Goal: Task Accomplishment & Management: Use online tool/utility

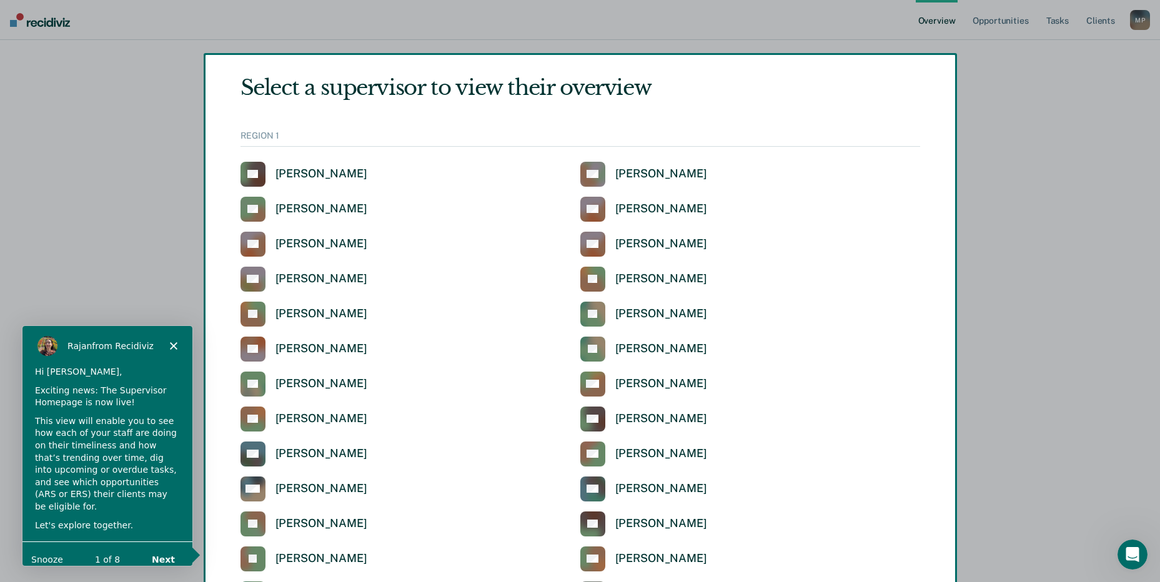
click at [1049, 20] on div "Product tour overlay" at bounding box center [580, 291] width 1160 height 582
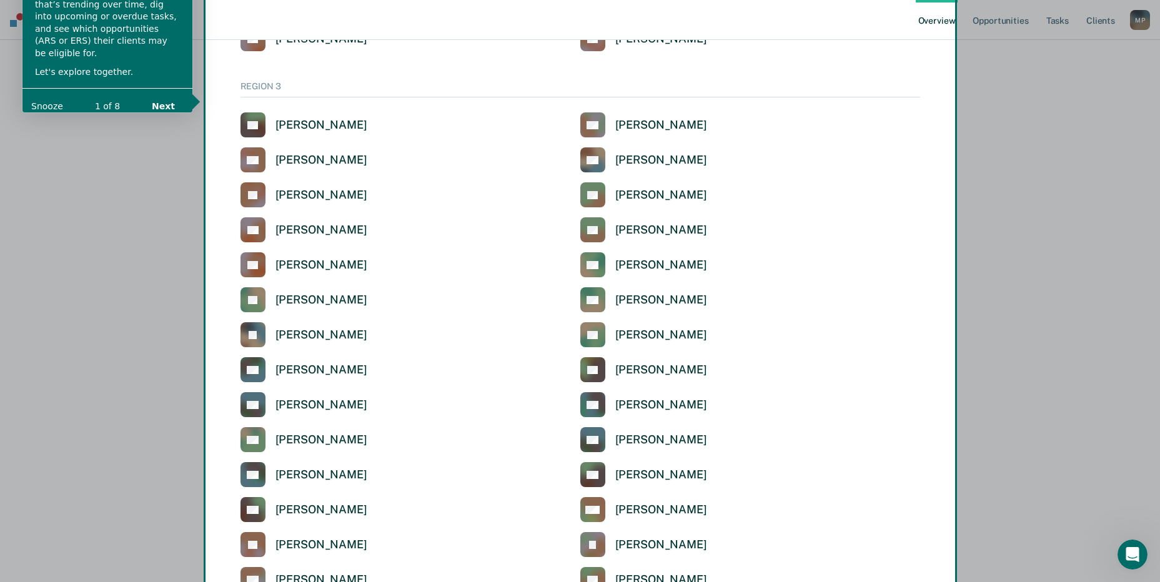
scroll to position [2161, 0]
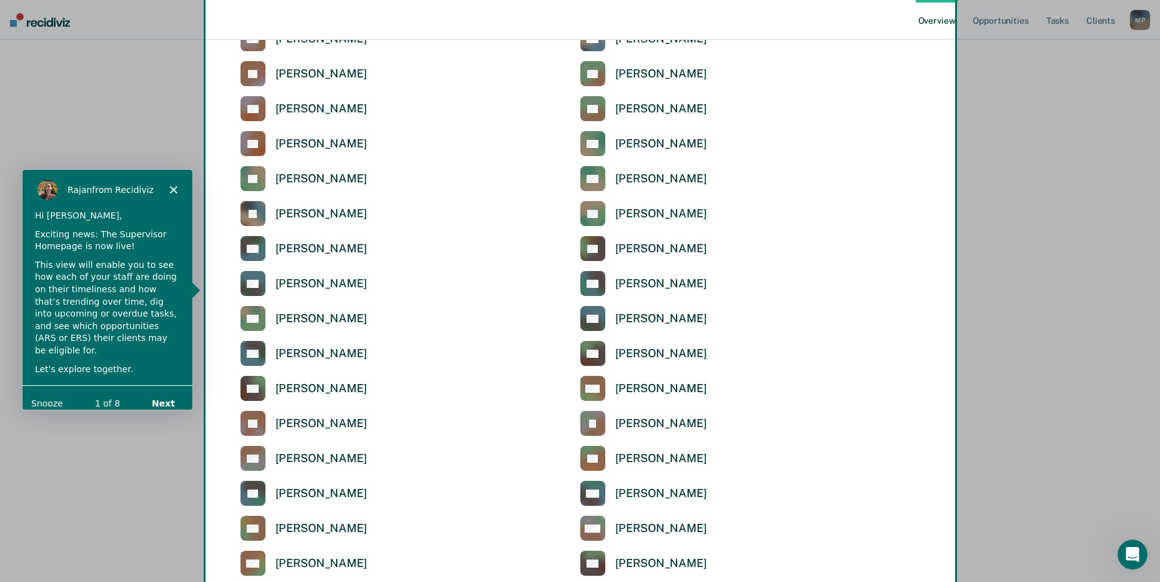
click at [994, 19] on div "Product tour overlay" at bounding box center [580, 291] width 1160 height 582
click at [1112, 21] on div "Product tour overlay" at bounding box center [580, 291] width 1160 height 582
click at [1135, 16] on div "Product tour overlay" at bounding box center [580, 291] width 1160 height 582
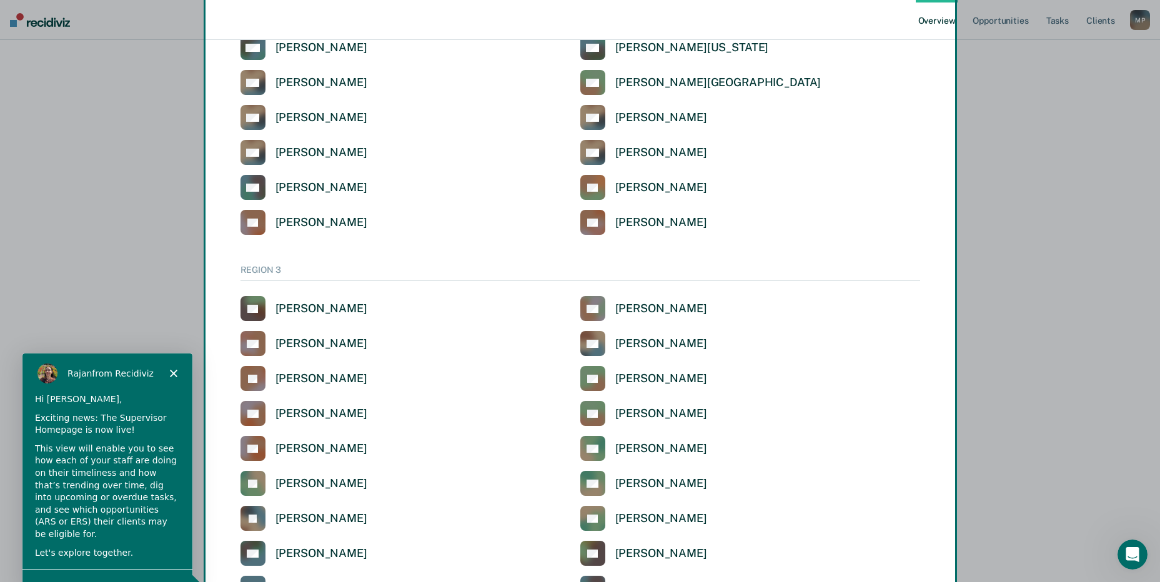
scroll to position [1849, 0]
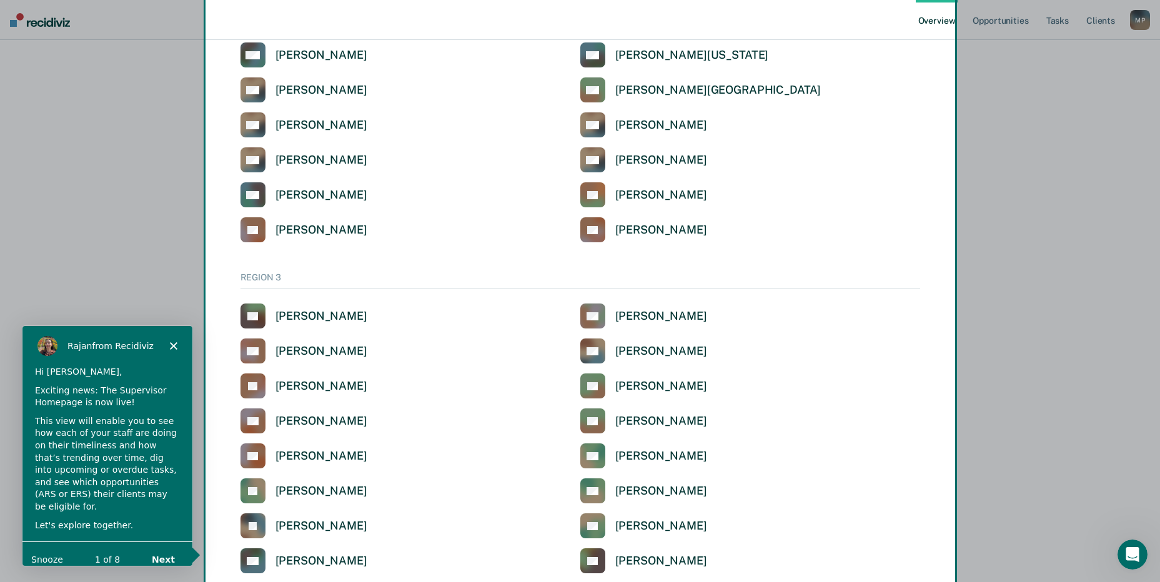
click at [1144, 21] on div "Product tour overlay" at bounding box center [580, 291] width 1160 height 582
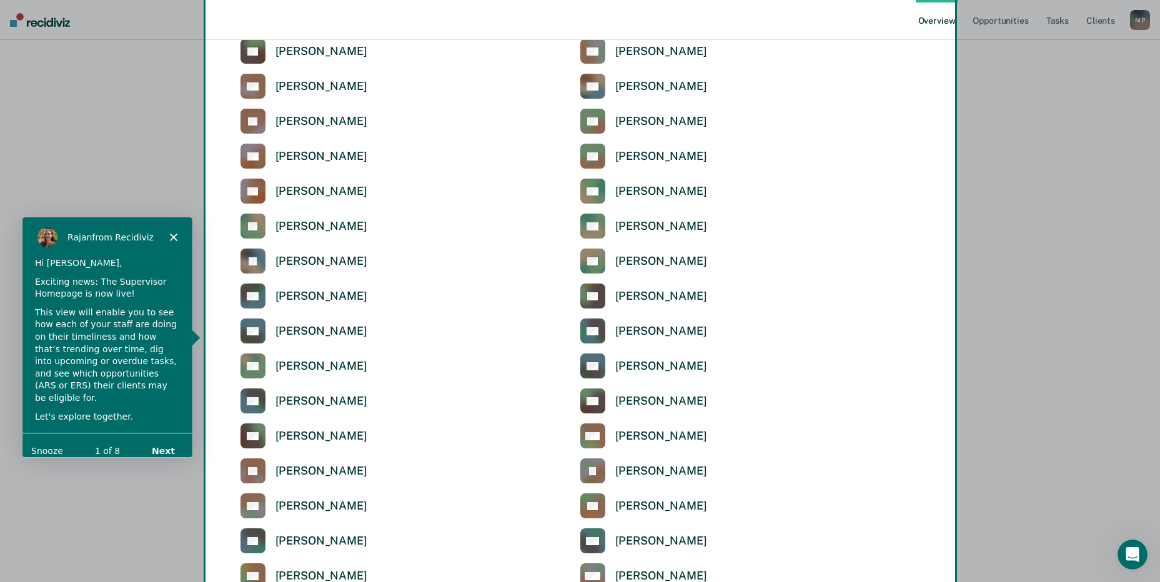
scroll to position [2036, 0]
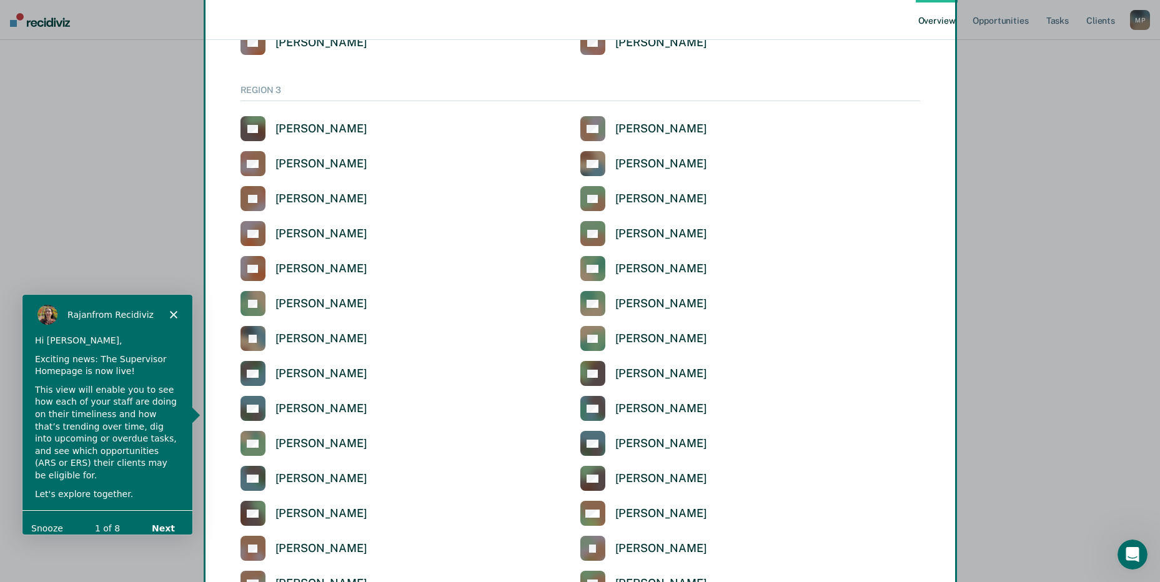
click at [338, 166] on div "Product tour overlay" at bounding box center [580, 291] width 1160 height 582
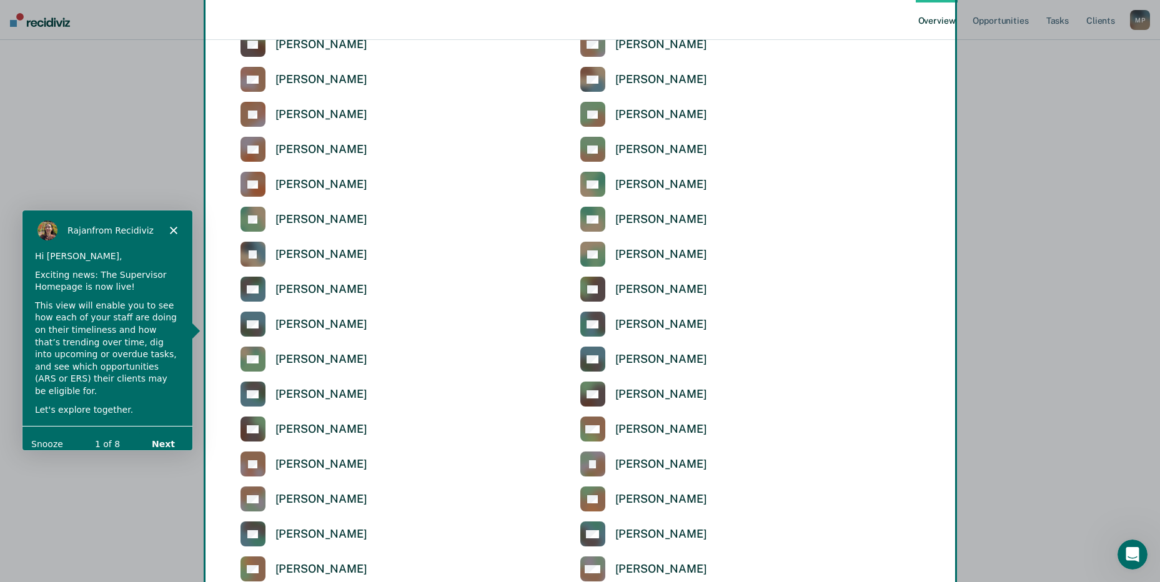
scroll to position [2098, 0]
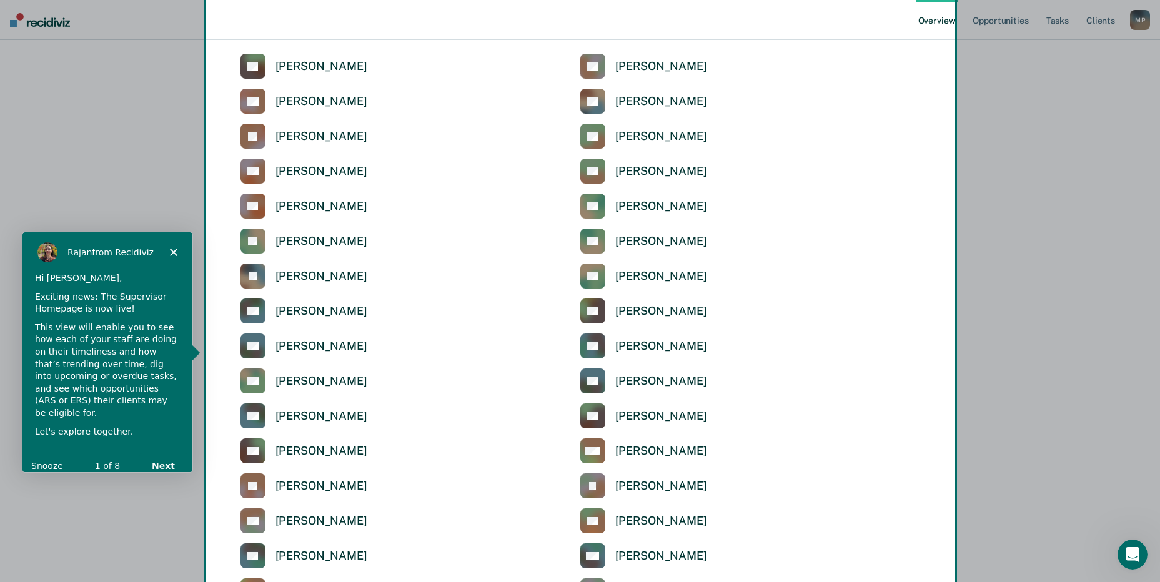
click at [259, 103] on div "Product tour overlay" at bounding box center [580, 291] width 1160 height 582
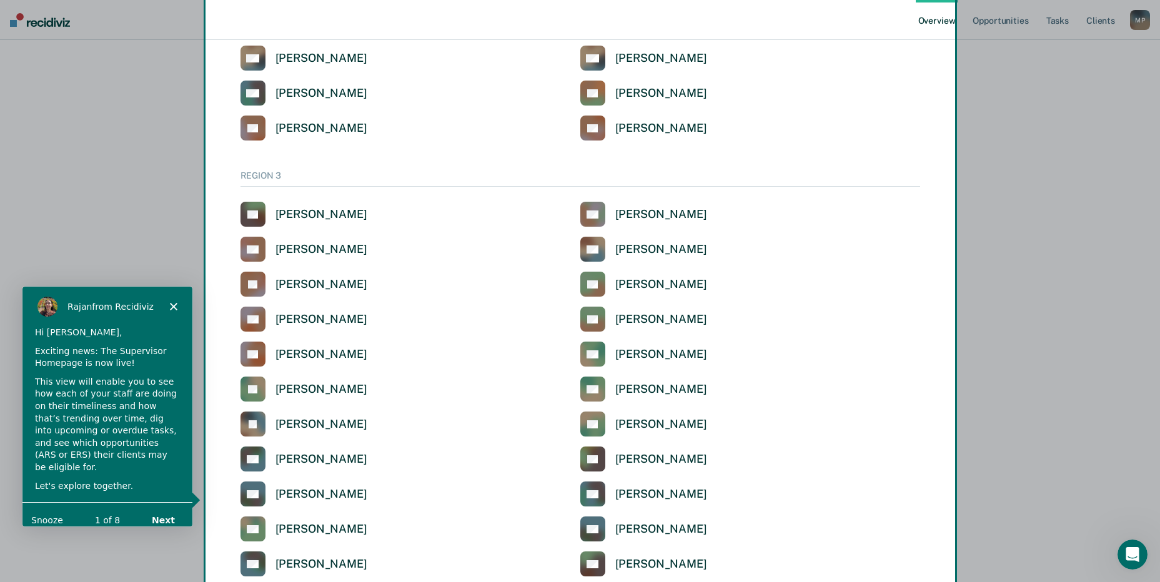
scroll to position [1911, 0]
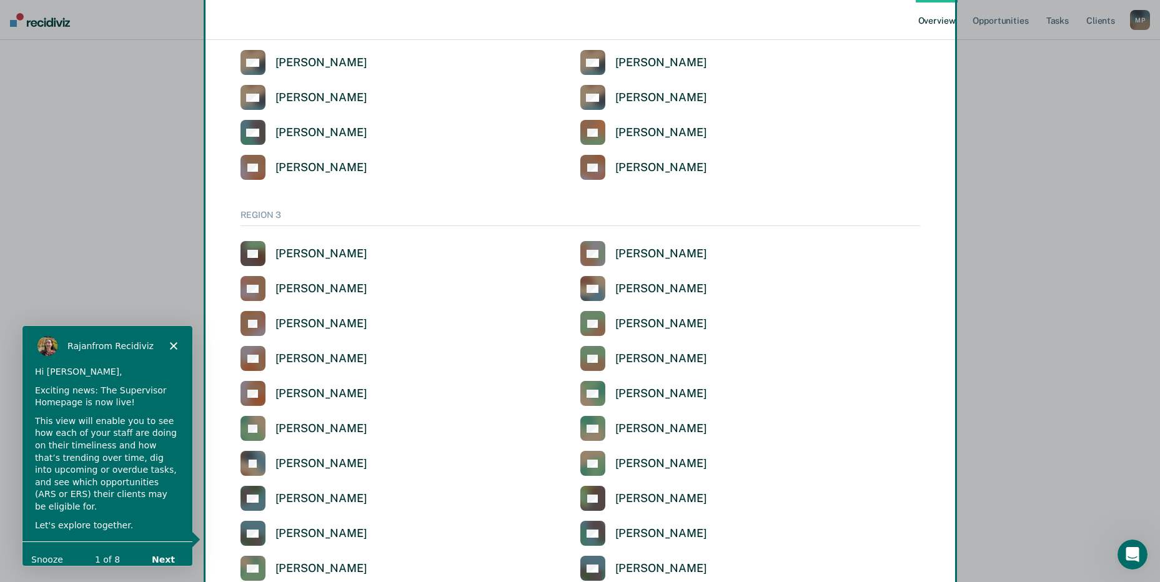
click at [333, 288] on div "Product tour overlay" at bounding box center [580, 291] width 1160 height 582
click at [334, 288] on div "Product tour overlay" at bounding box center [580, 291] width 1160 height 582
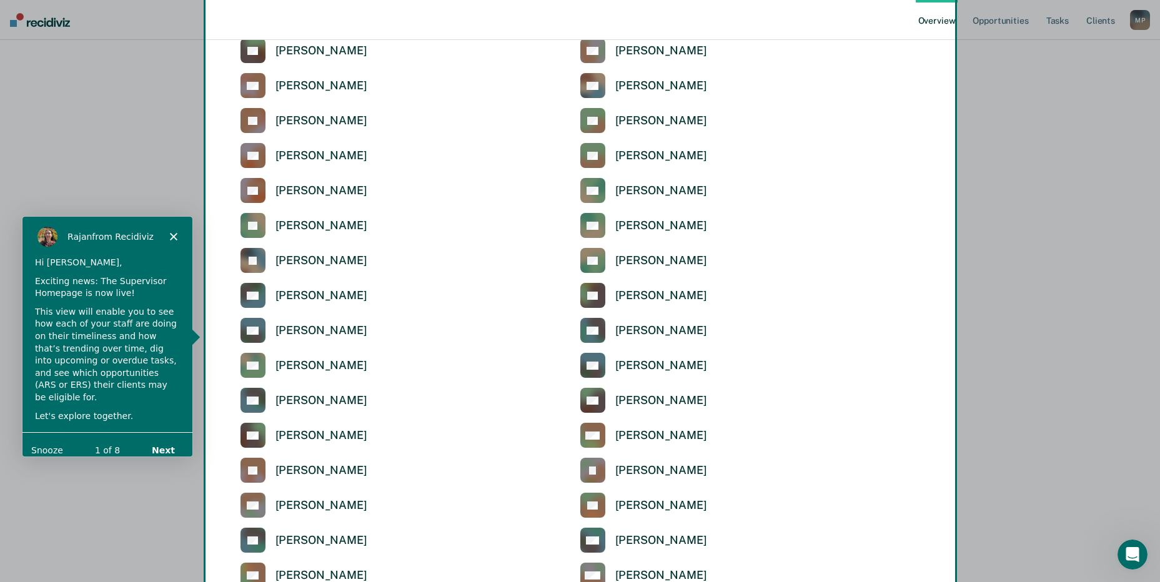
scroll to position [2161, 0]
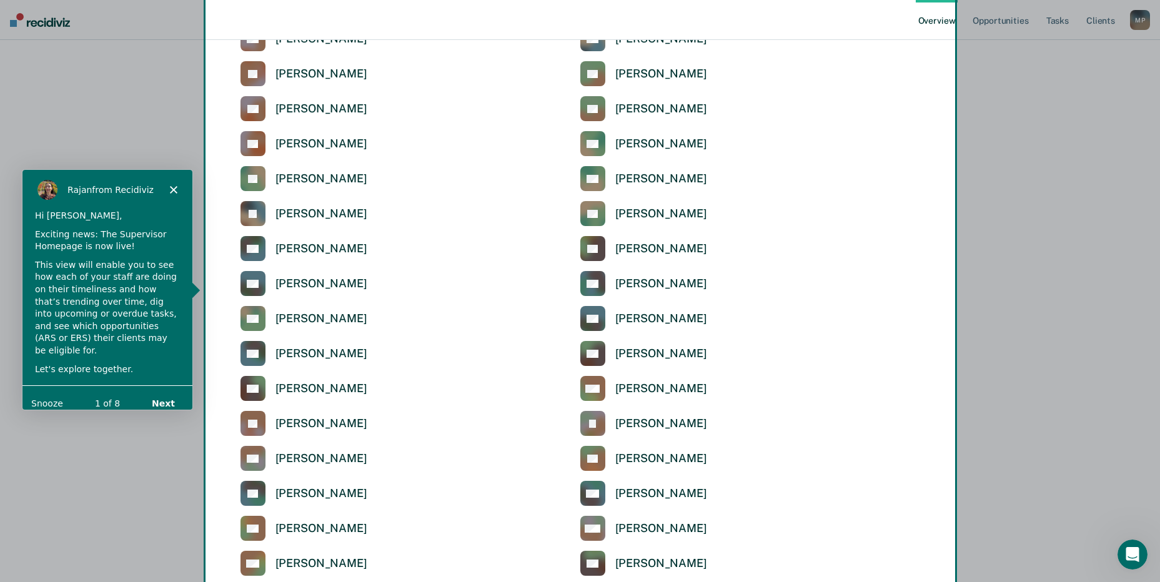
click at [169, 397] on button "Next" at bounding box center [162, 403] width 48 height 26
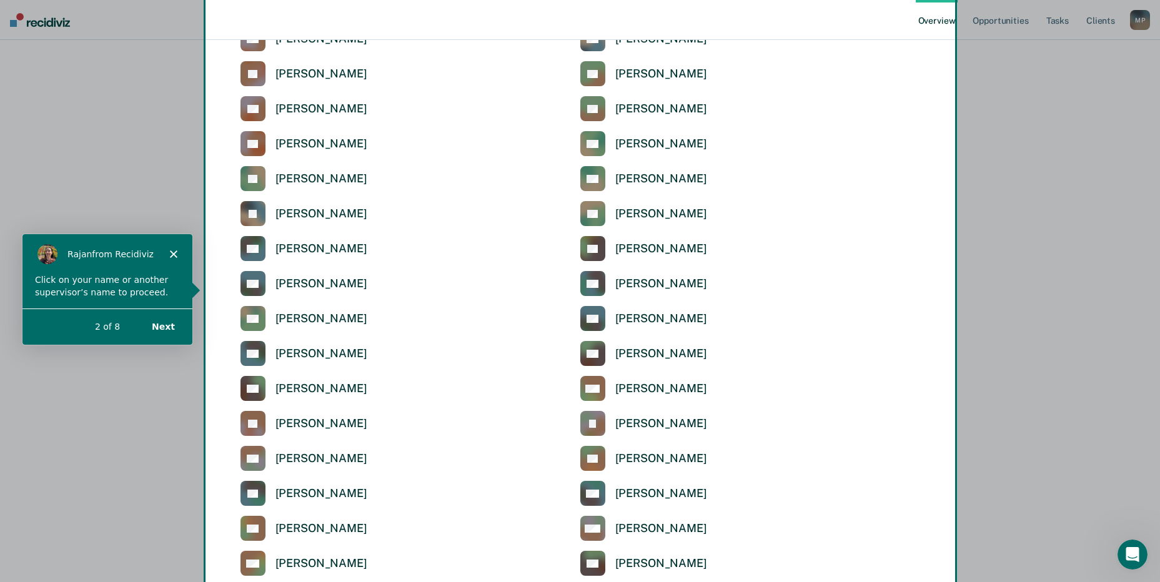
scroll to position [0, 0]
click at [162, 320] on button "Next" at bounding box center [162, 326] width 48 height 26
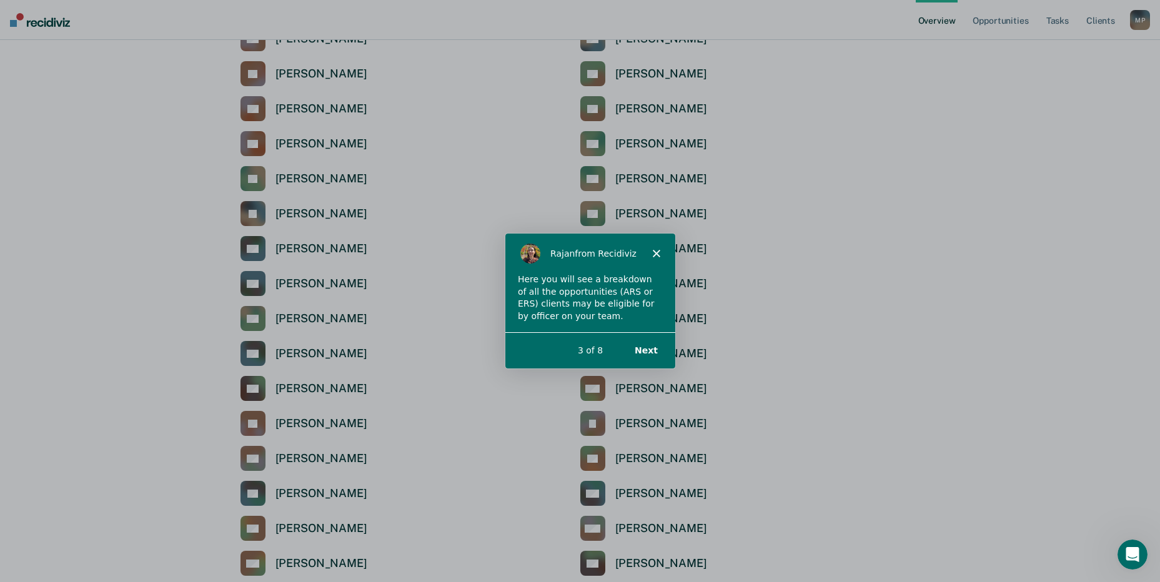
click at [648, 353] on button "Next" at bounding box center [645, 350] width 48 height 26
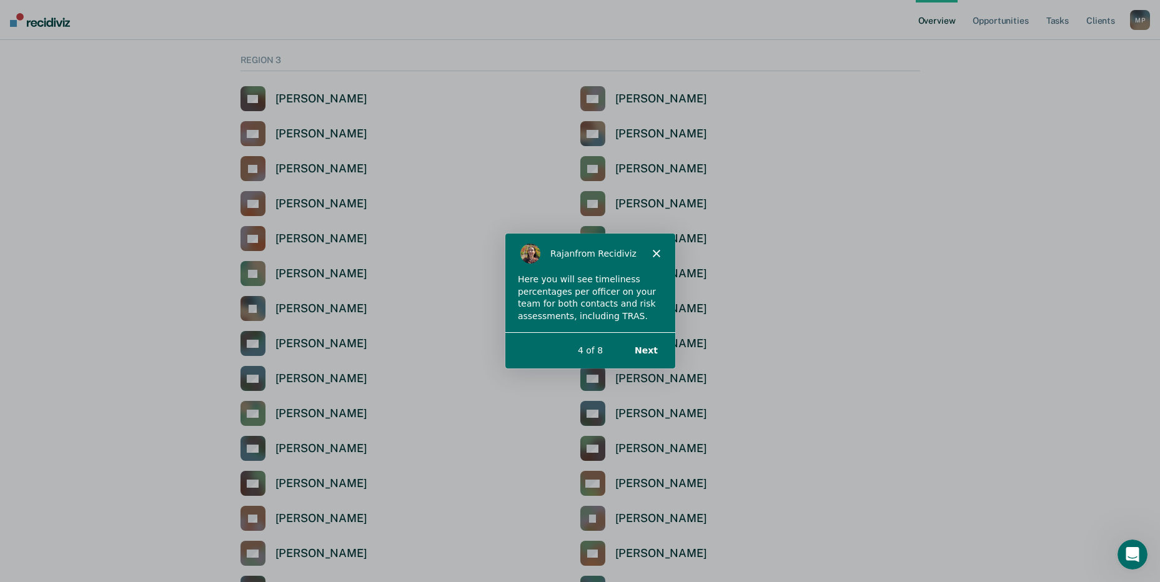
scroll to position [1911, 0]
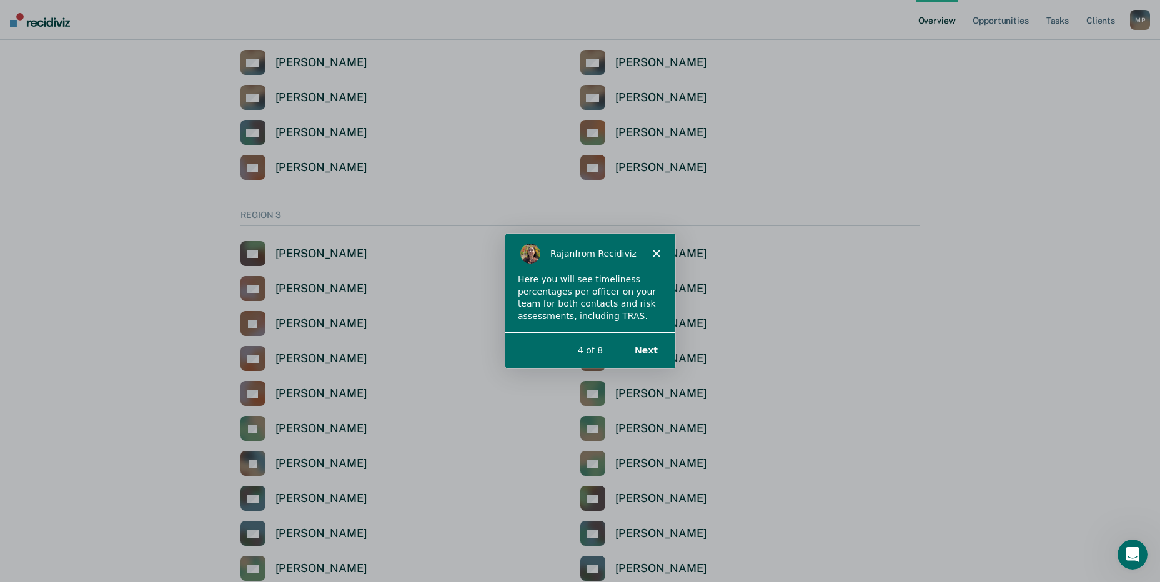
click at [651, 350] on button "Next" at bounding box center [645, 350] width 48 height 26
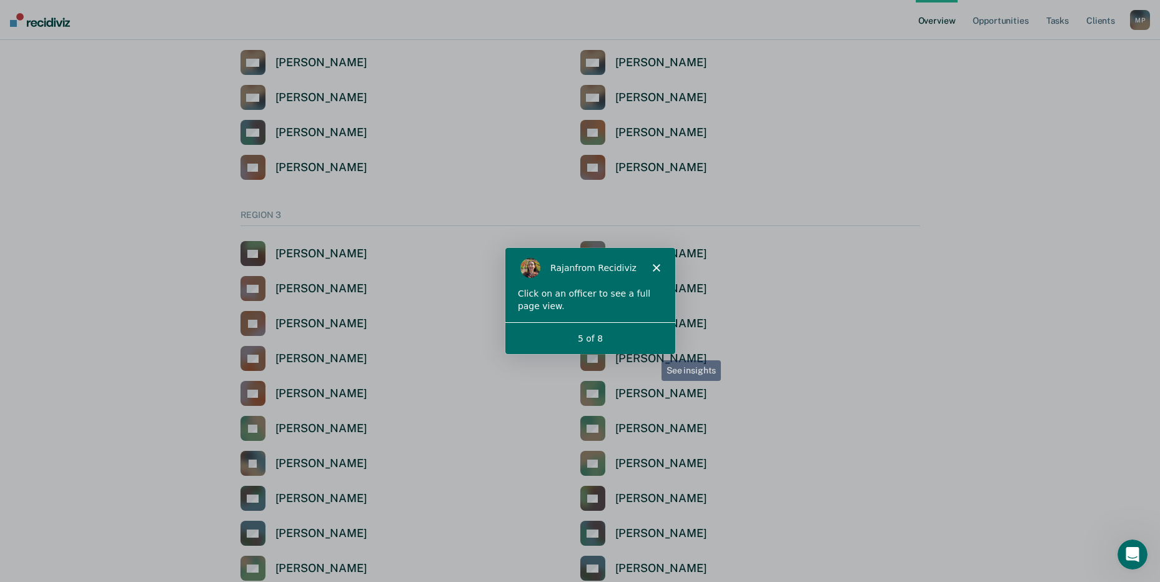
scroll to position [0, 0]
click at [655, 270] on icon "Close" at bounding box center [654, 266] width 7 height 7
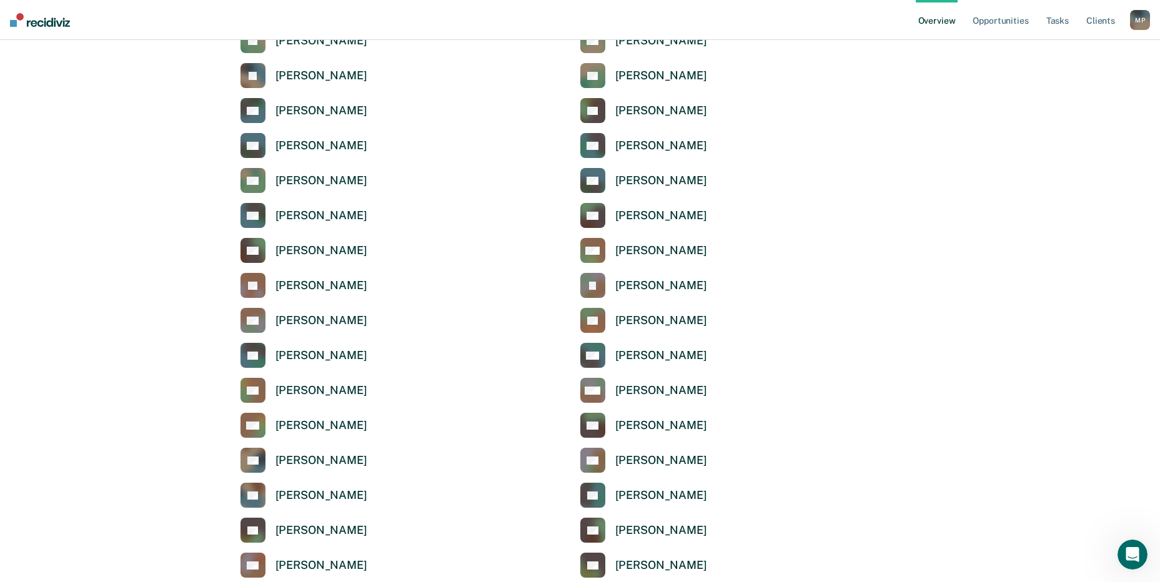
scroll to position [2098, 0]
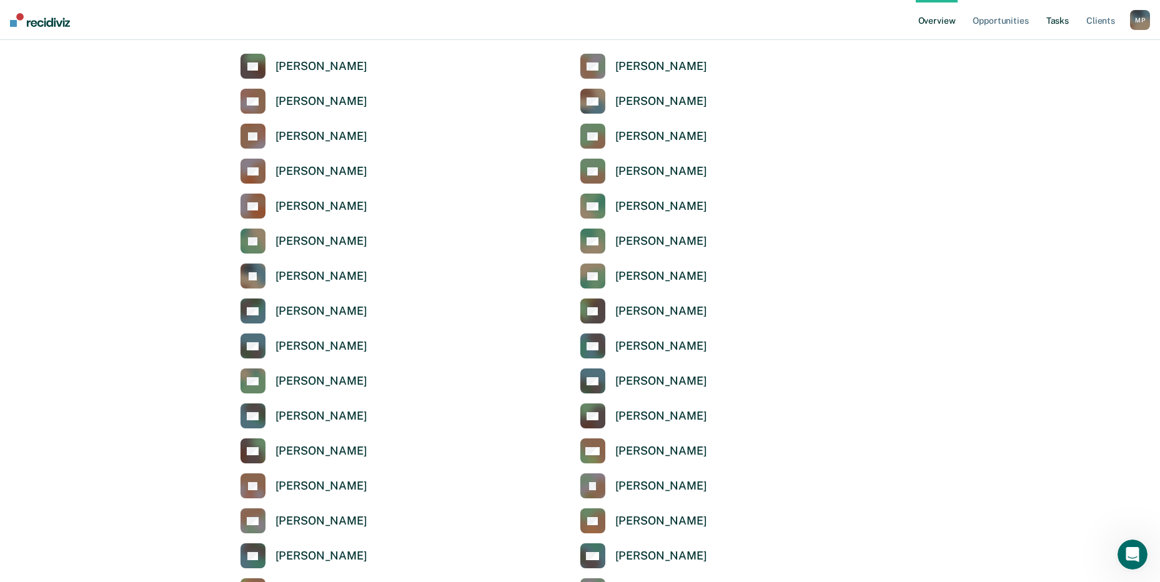
click at [1051, 20] on link "Tasks" at bounding box center [1057, 20] width 27 height 40
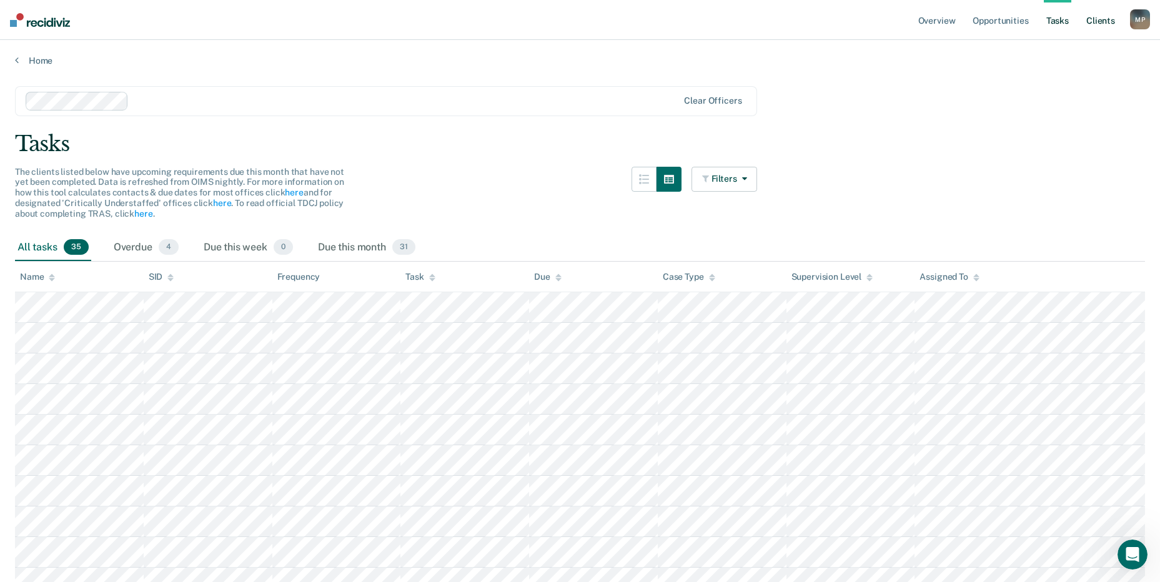
click at [1093, 29] on link "Client s" at bounding box center [1101, 20] width 34 height 40
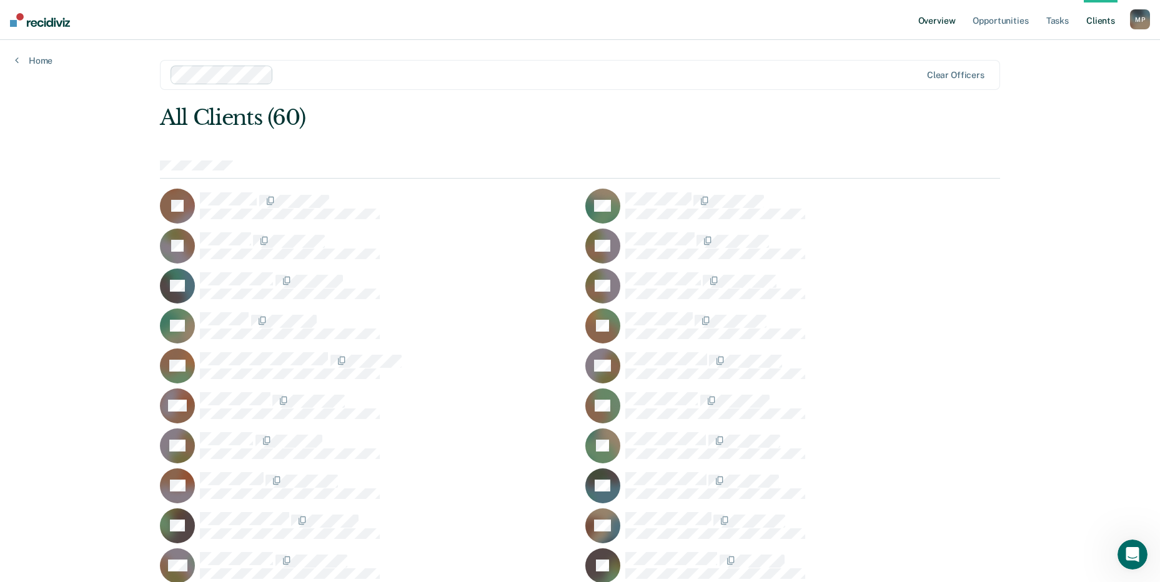
click at [937, 21] on link "Overview" at bounding box center [937, 20] width 42 height 40
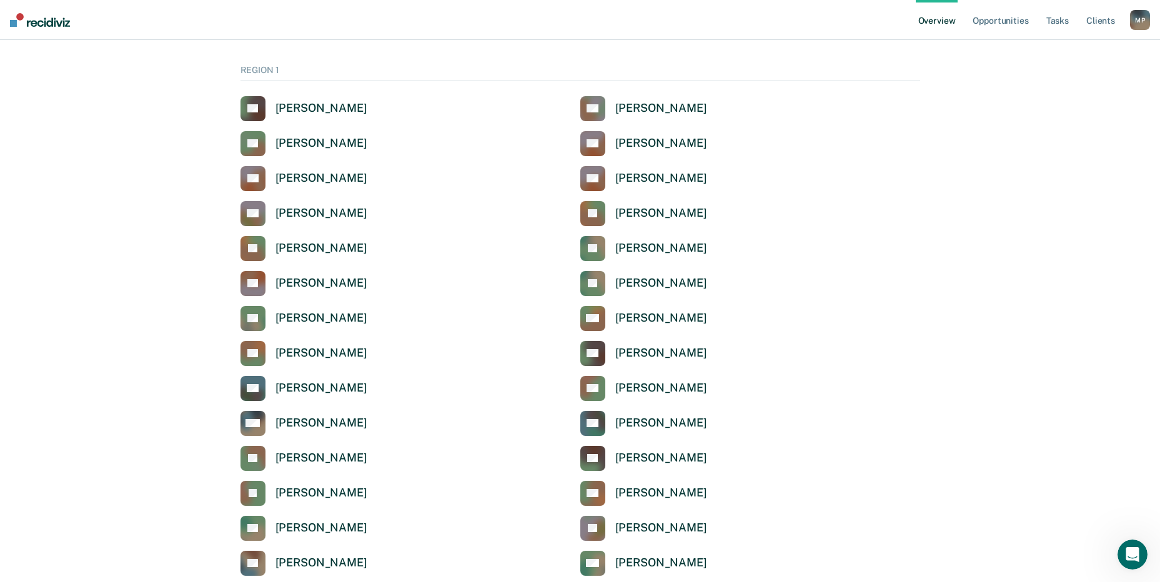
scroll to position [62, 0]
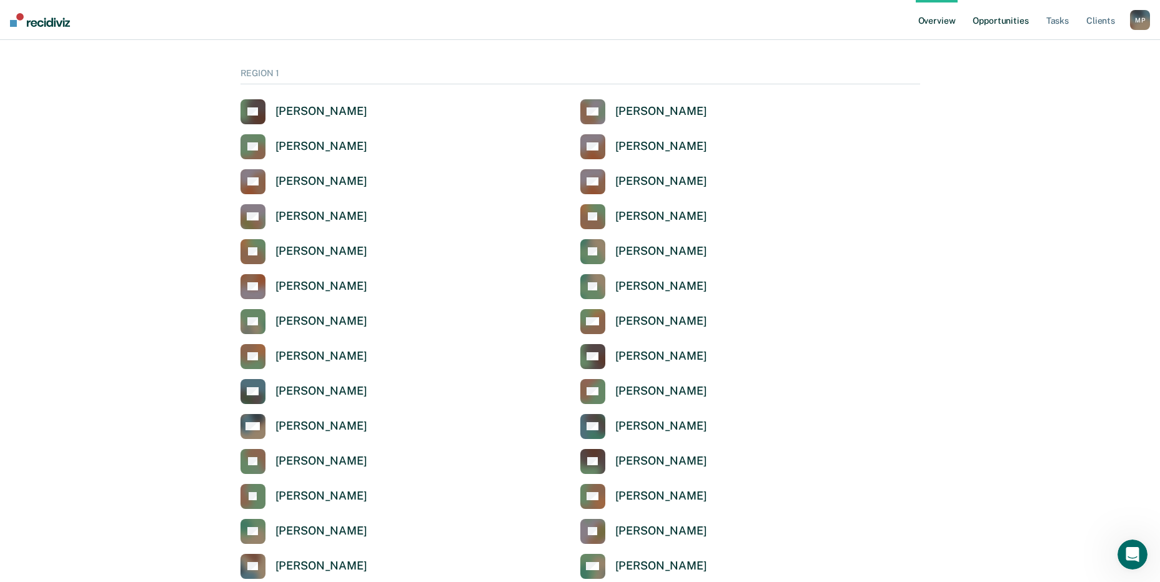
click at [980, 18] on link "Opportunities" at bounding box center [1000, 20] width 61 height 40
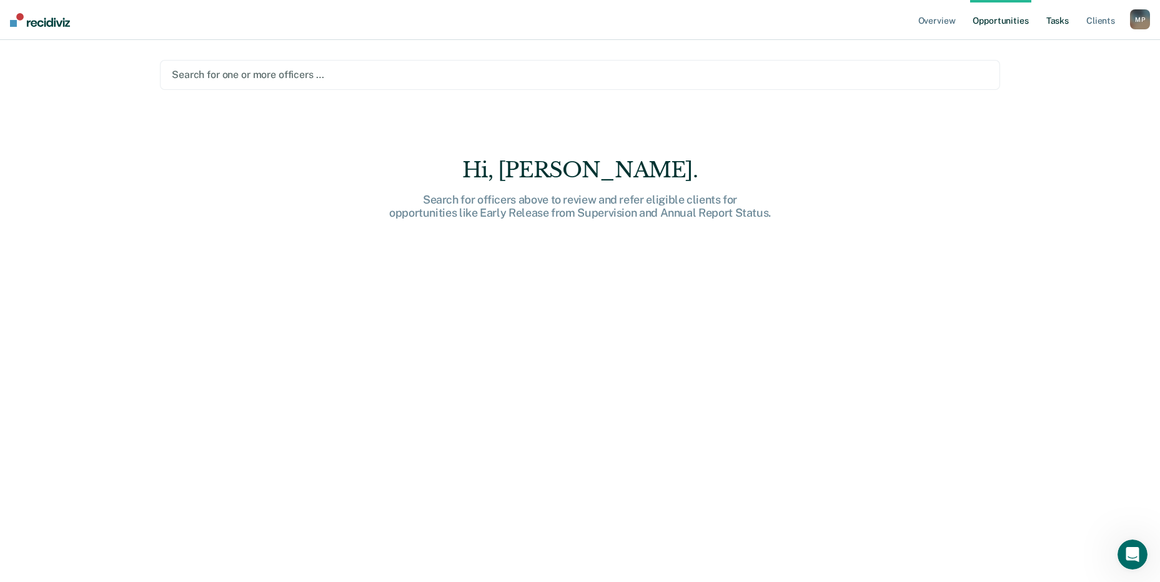
click at [1055, 17] on link "Tasks" at bounding box center [1057, 20] width 27 height 40
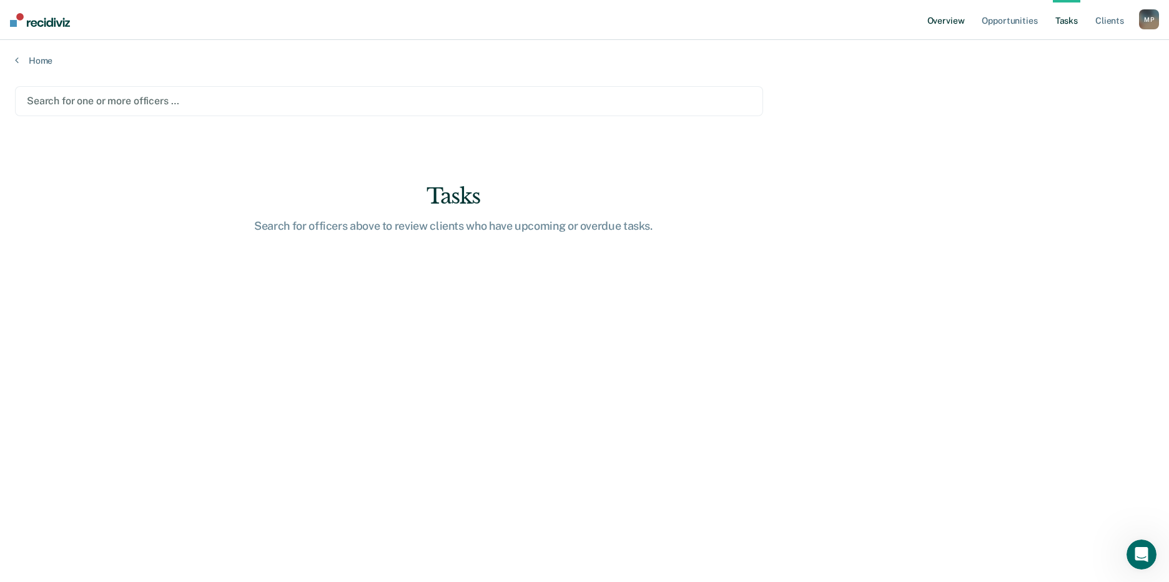
click at [950, 17] on link "Overview" at bounding box center [946, 20] width 42 height 40
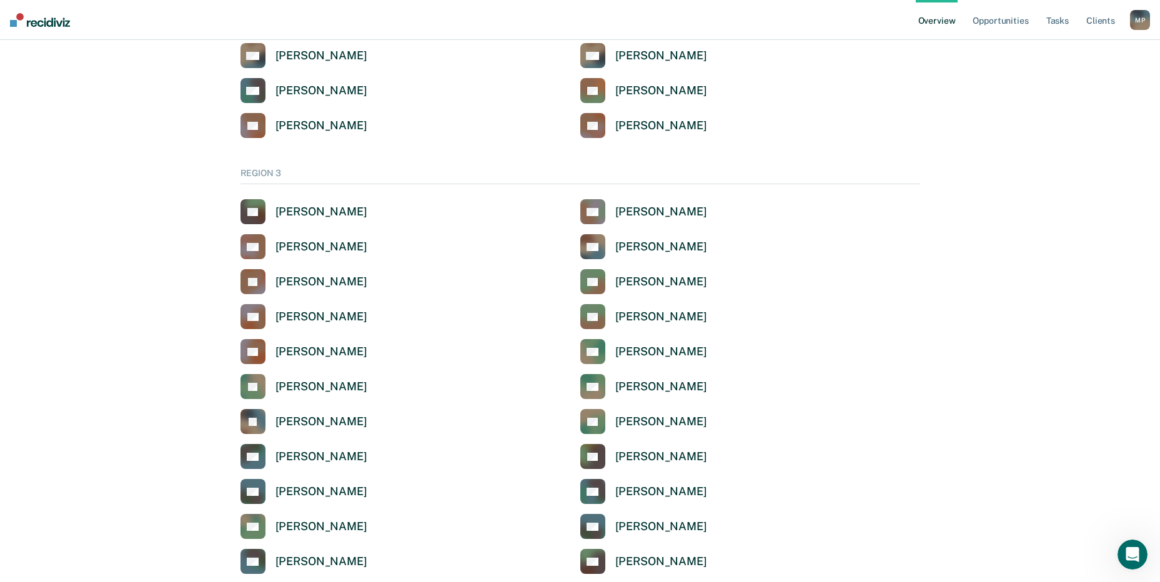
scroll to position [2061, 0]
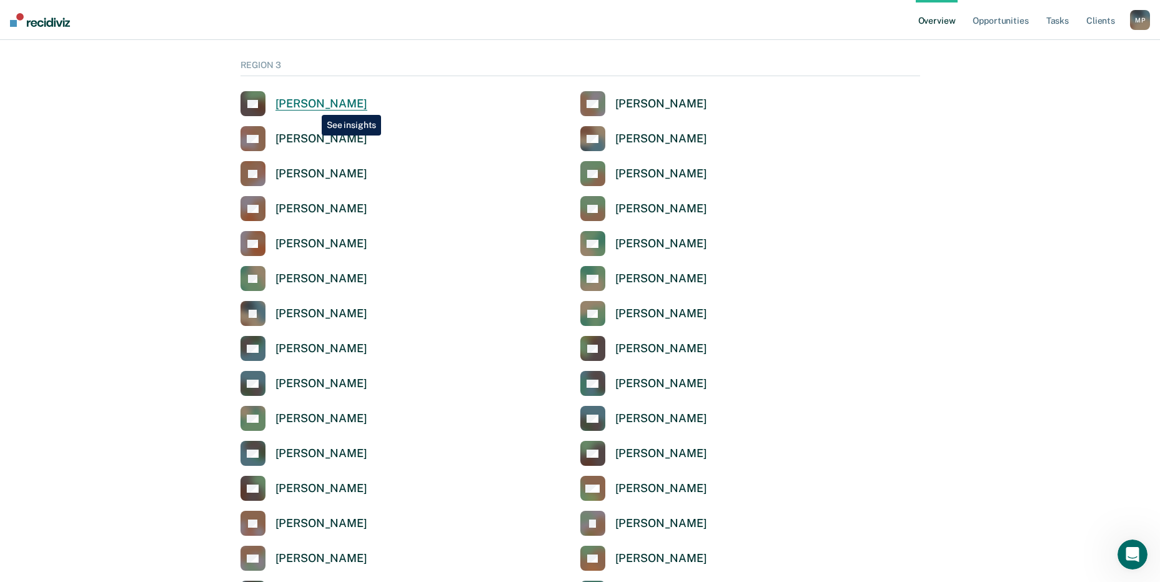
click at [312, 106] on div "[PERSON_NAME]" at bounding box center [321, 104] width 92 height 14
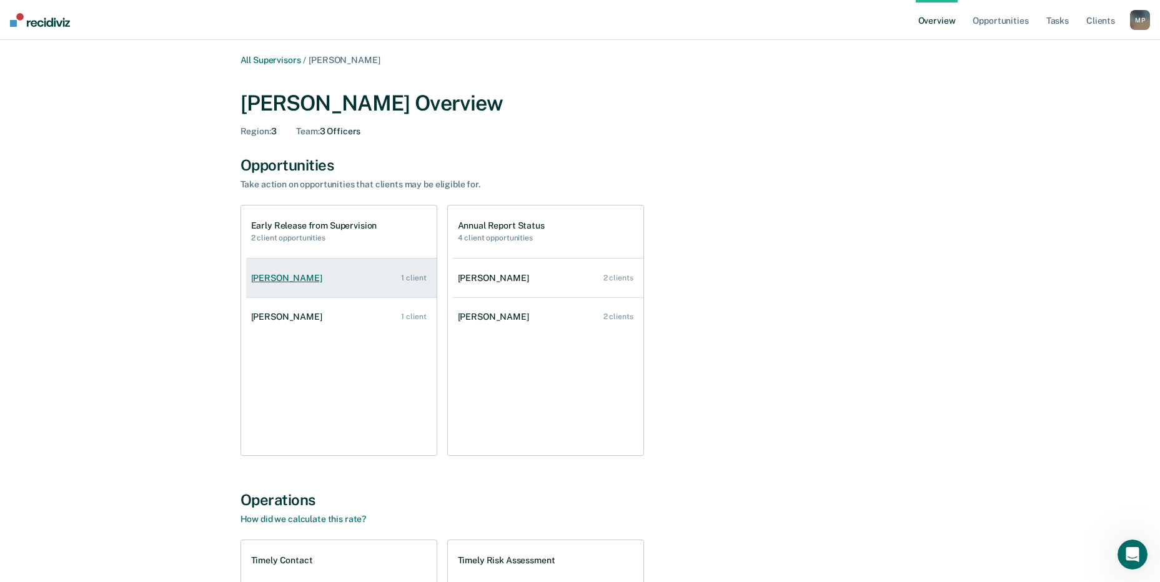
click at [389, 281] on link "Deidre Kyle 1 client" at bounding box center [341, 278] width 190 height 36
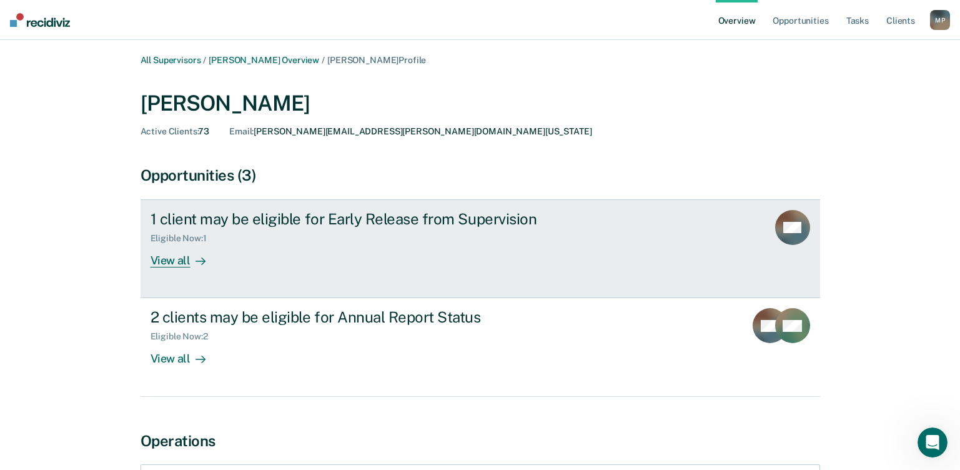
click at [183, 262] on div "View all" at bounding box center [186, 256] width 70 height 24
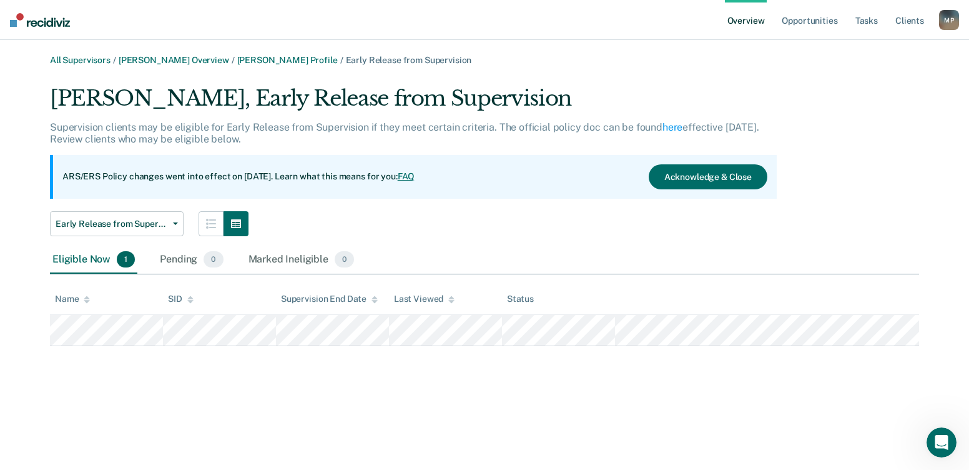
click at [415, 176] on link "FAQ" at bounding box center [406, 176] width 17 height 10
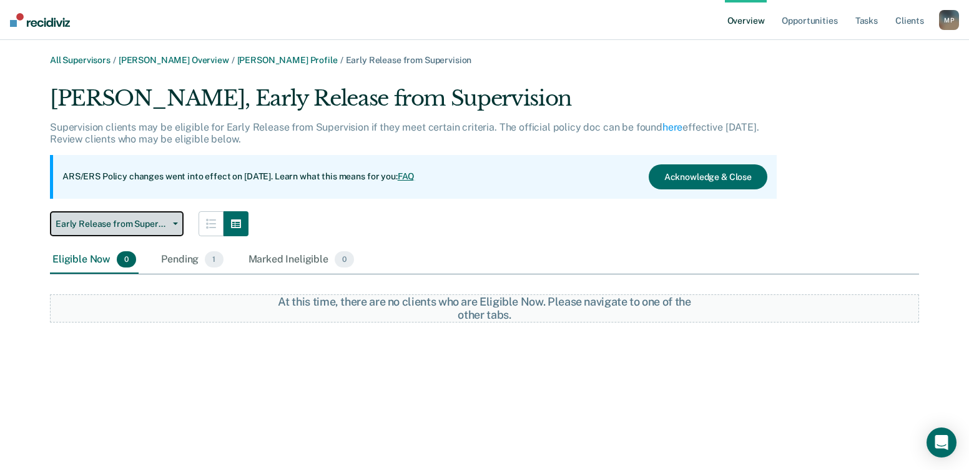
click at [177, 223] on icon "button" at bounding box center [175, 223] width 5 height 2
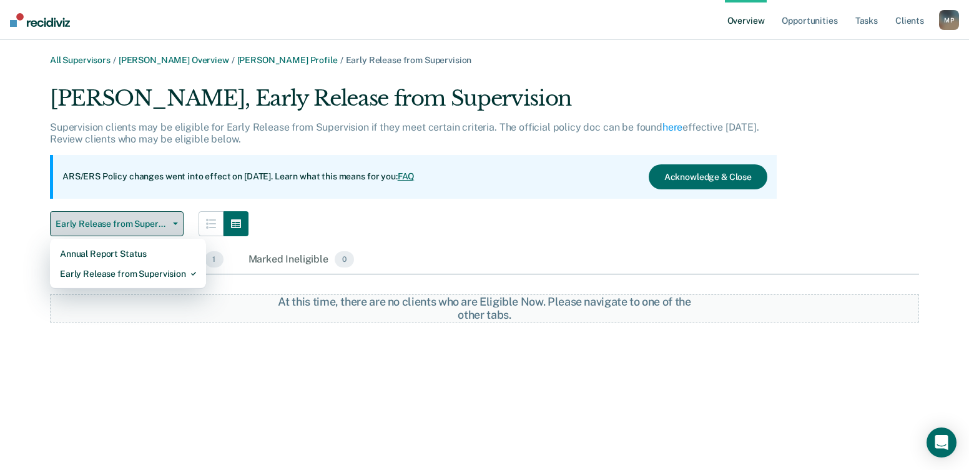
click at [177, 223] on icon "button" at bounding box center [175, 223] width 5 height 2
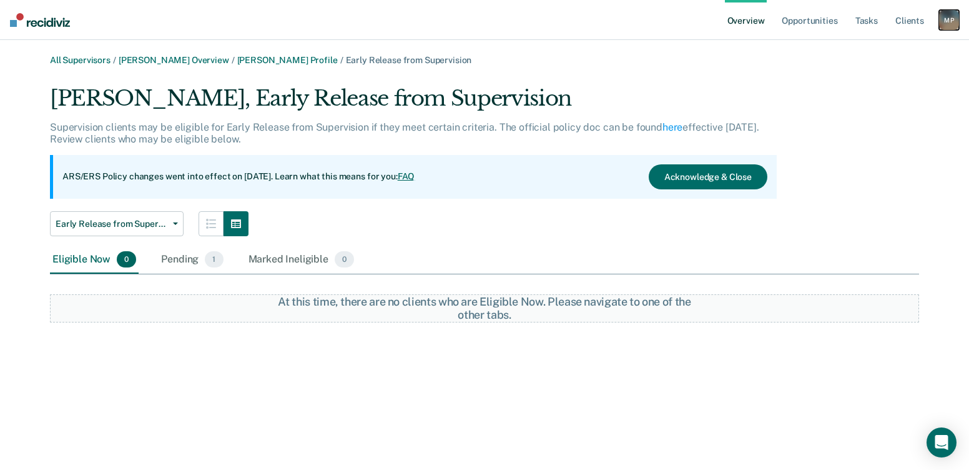
click at [947, 17] on div "M P" at bounding box center [949, 20] width 20 height 20
click at [874, 49] on link "Profile" at bounding box center [899, 50] width 101 height 11
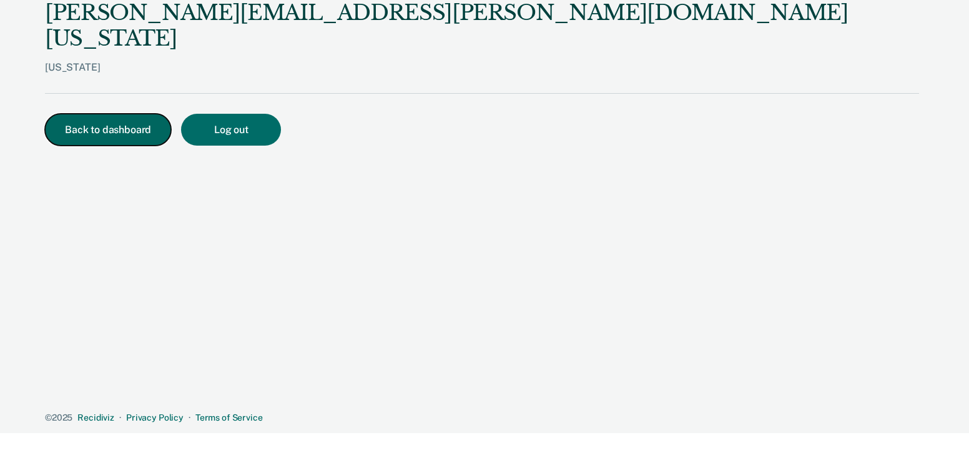
click at [100, 114] on button "Back to dashboard" at bounding box center [108, 130] width 126 height 32
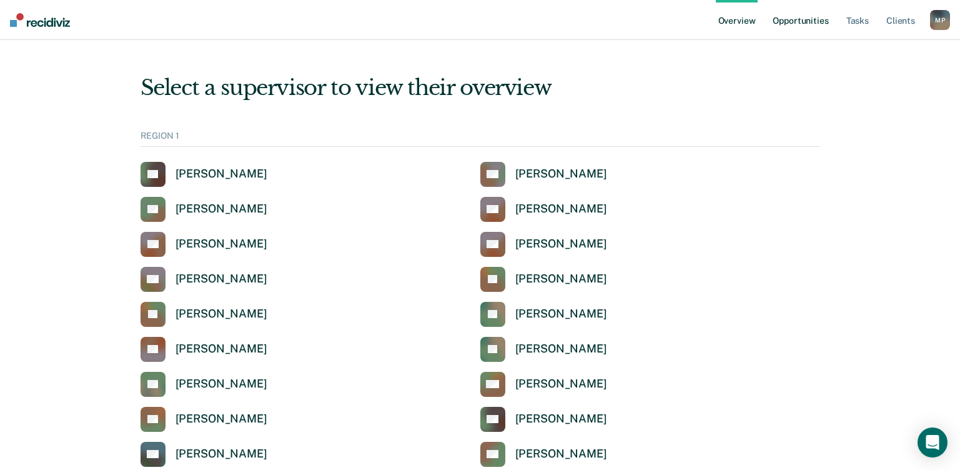
click at [789, 21] on link "Opportunities" at bounding box center [800, 20] width 61 height 40
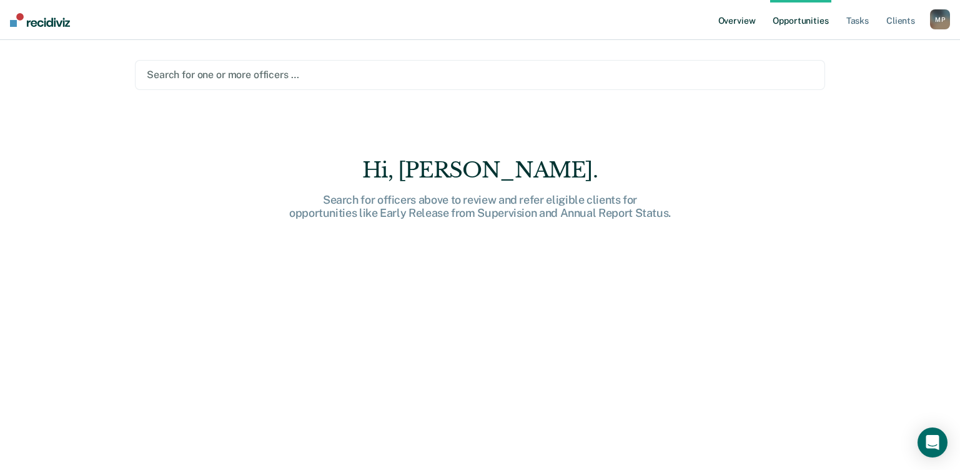
click at [754, 22] on link "Overview" at bounding box center [737, 20] width 42 height 40
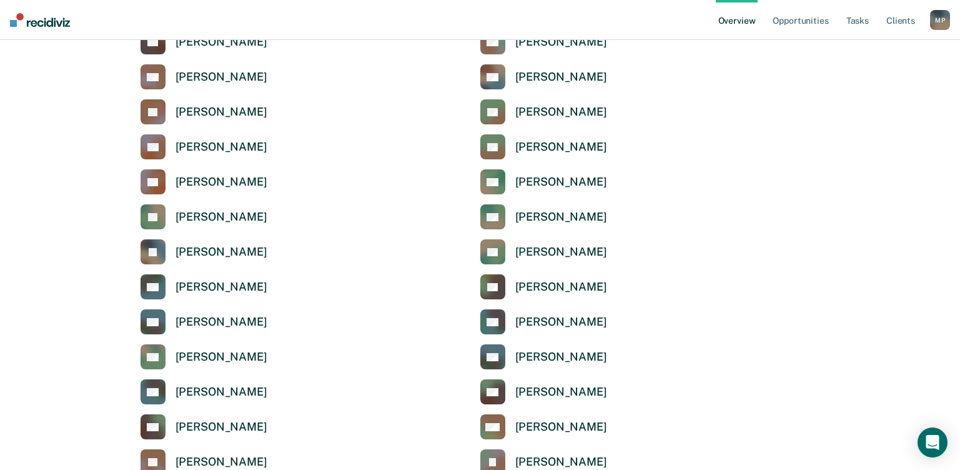
scroll to position [2123, 0]
click at [173, 71] on link "[PERSON_NAME]" at bounding box center [204, 76] width 127 height 25
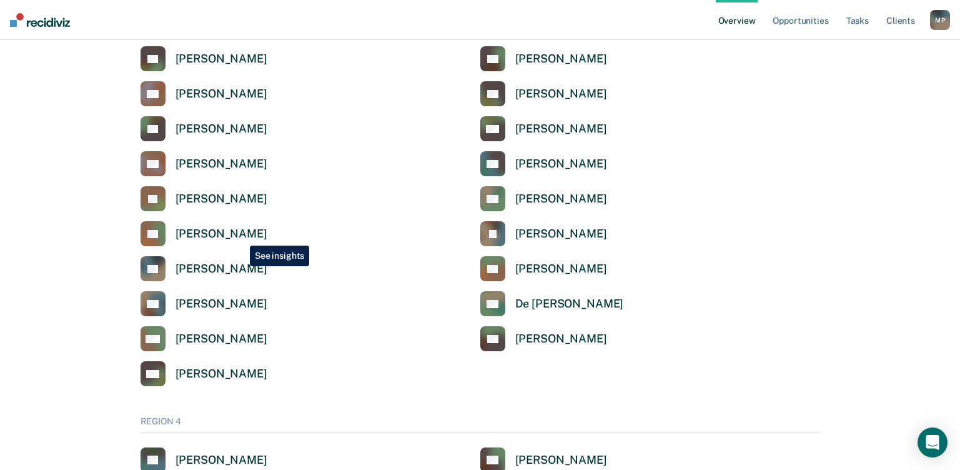
scroll to position [2810, 0]
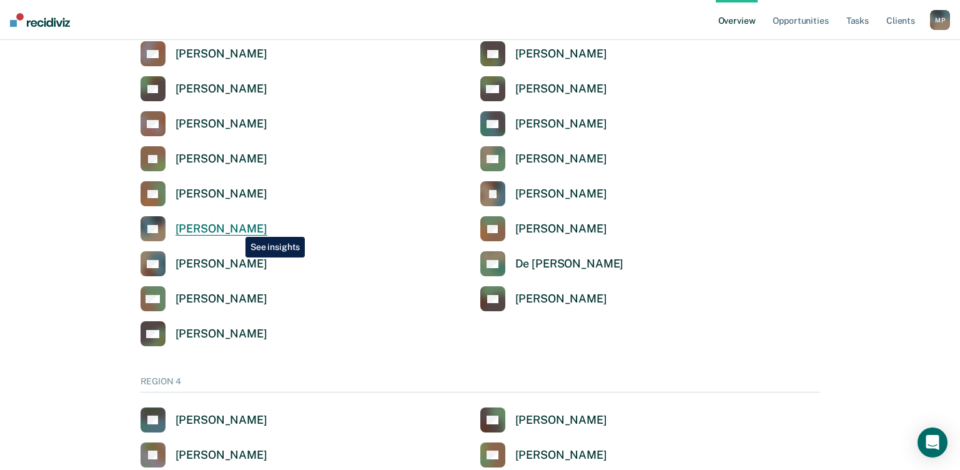
click at [236, 227] on div "[PERSON_NAME]" at bounding box center [221, 229] width 92 height 14
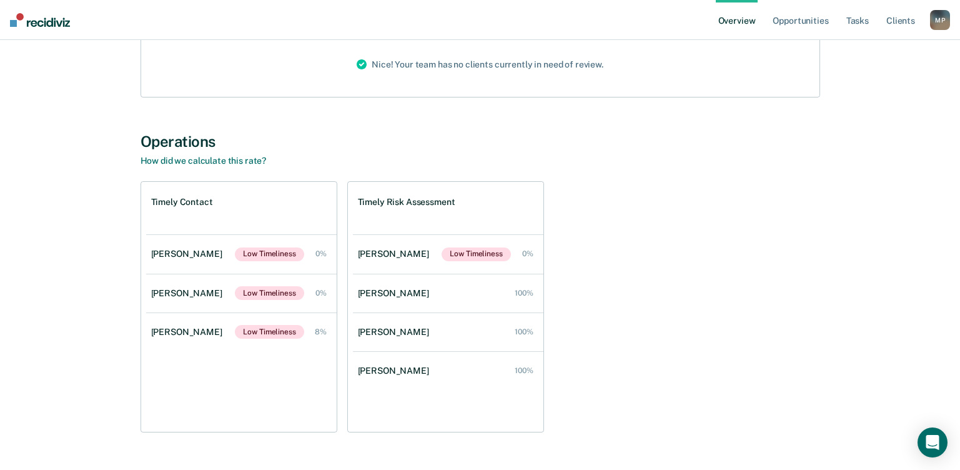
scroll to position [187, 0]
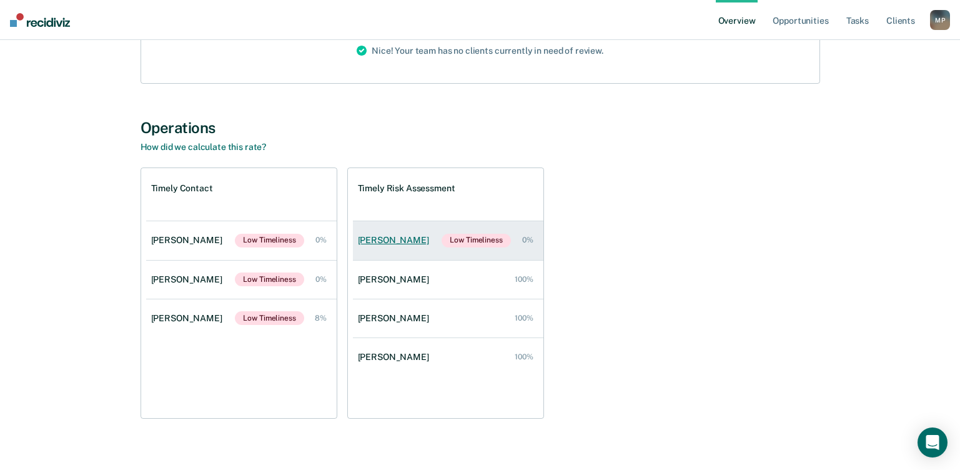
click at [381, 239] on div "[PERSON_NAME]" at bounding box center [396, 240] width 76 height 11
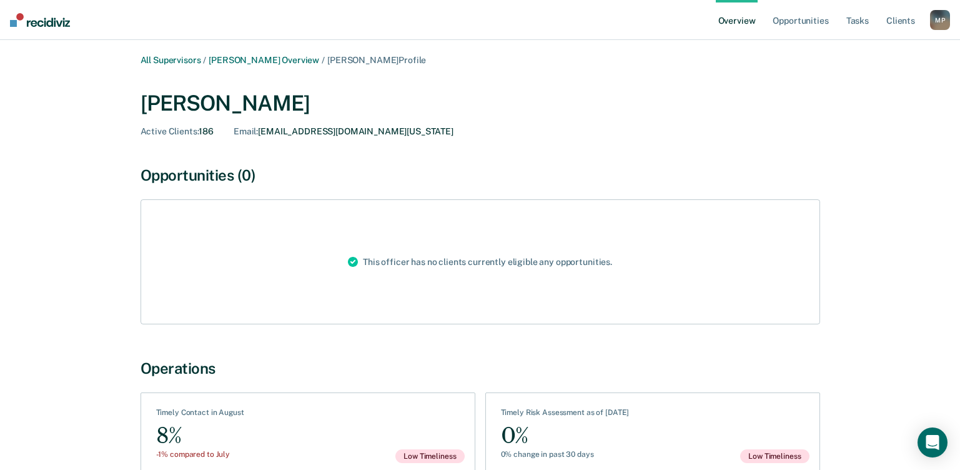
scroll to position [69, 0]
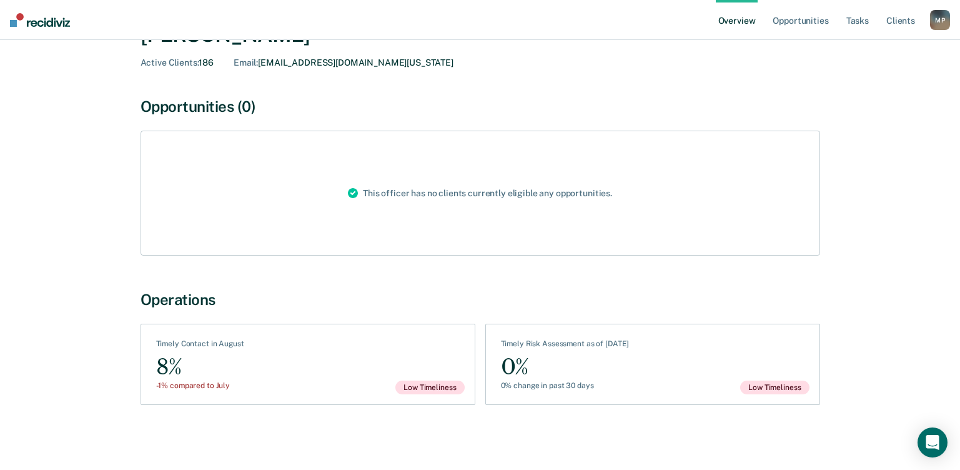
click at [163, 366] on div "8%" at bounding box center [200, 367] width 88 height 28
click at [188, 343] on div "Timely Contact in August" at bounding box center [200, 346] width 88 height 14
click at [655, 353] on div "See Assessments Timely Risk Assessment as of [DATE] 0% 0% change in past 30 day…" at bounding box center [652, 363] width 335 height 81
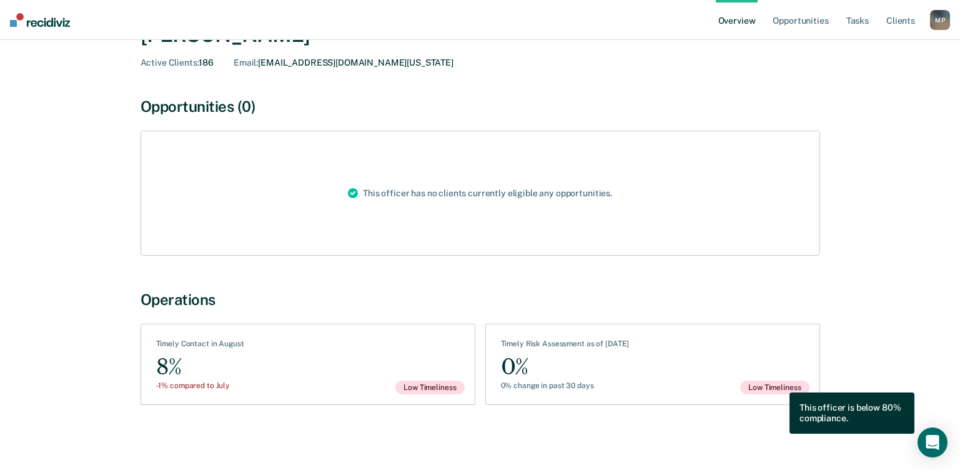
click at [771, 383] on span "Low Timeliness" at bounding box center [774, 387] width 69 height 14
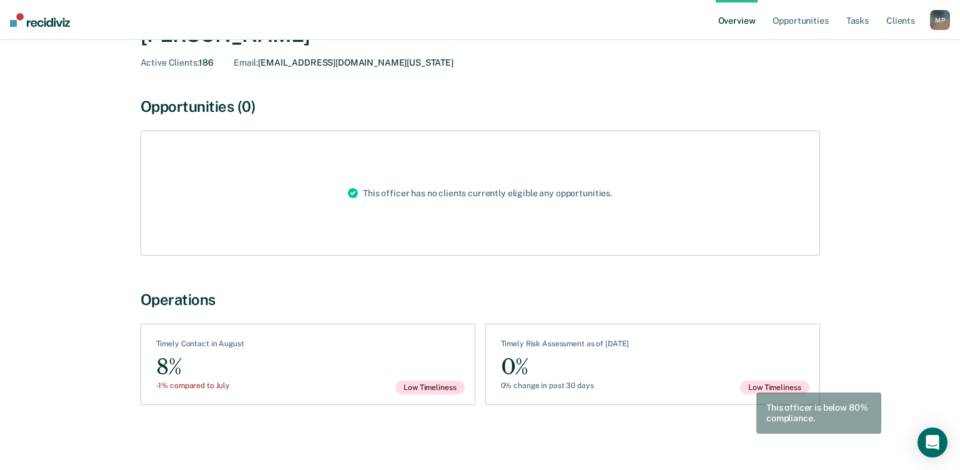
click at [748, 385] on span "Low Timeliness" at bounding box center [774, 387] width 69 height 14
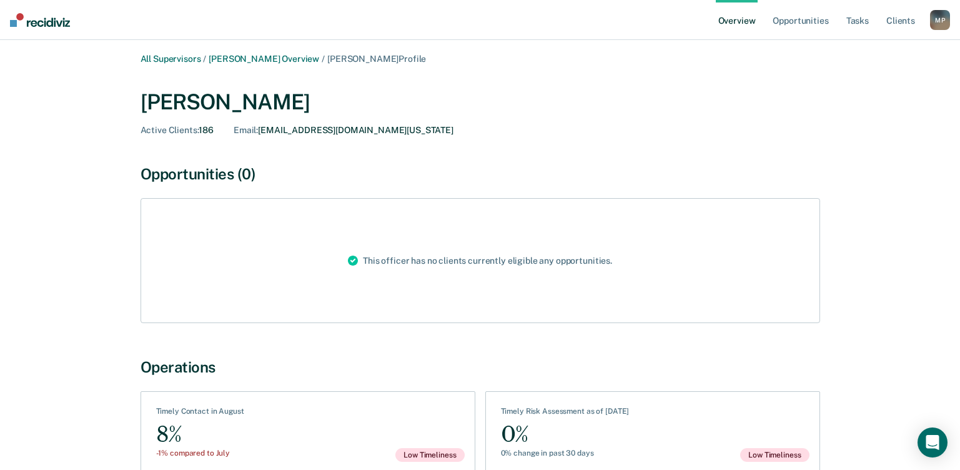
scroll to position [0, 0]
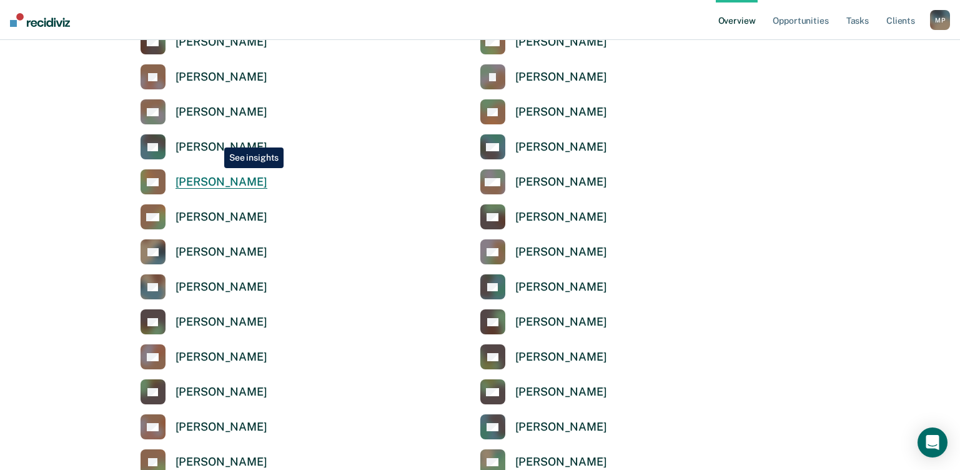
scroll to position [2436, 0]
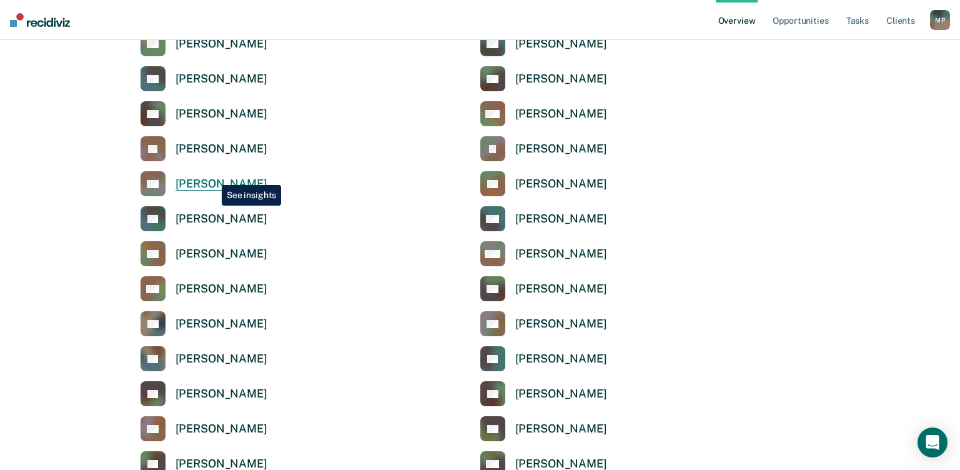
click at [212, 175] on link "[PERSON_NAME]" at bounding box center [204, 183] width 127 height 25
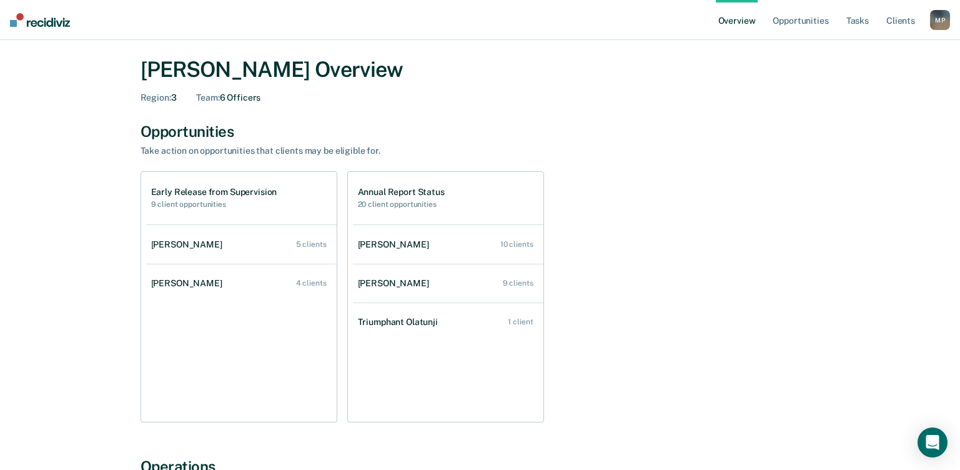
scroll to position [62, 0]
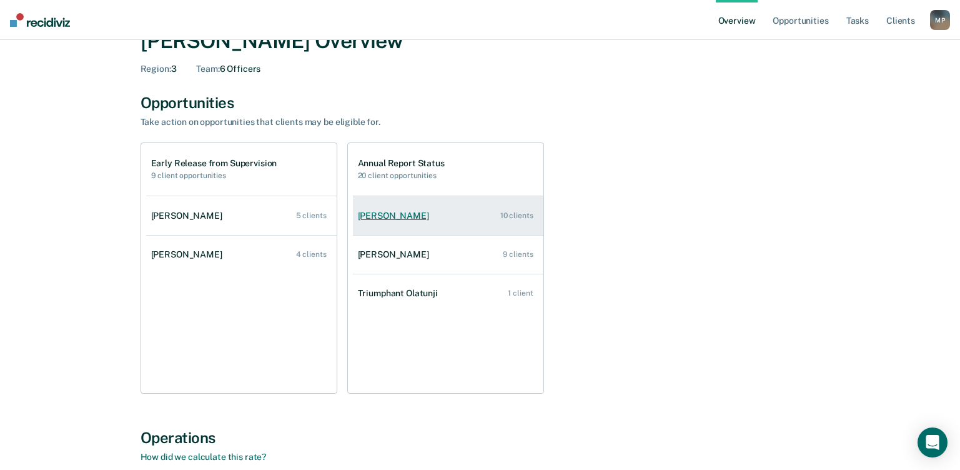
click at [394, 210] on div "[PERSON_NAME]" at bounding box center [396, 215] width 76 height 11
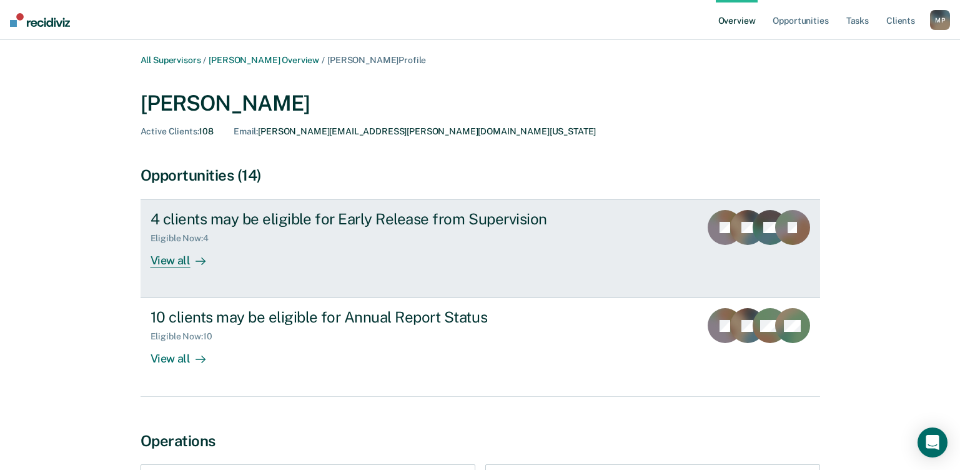
click at [169, 260] on div "View all" at bounding box center [186, 256] width 70 height 24
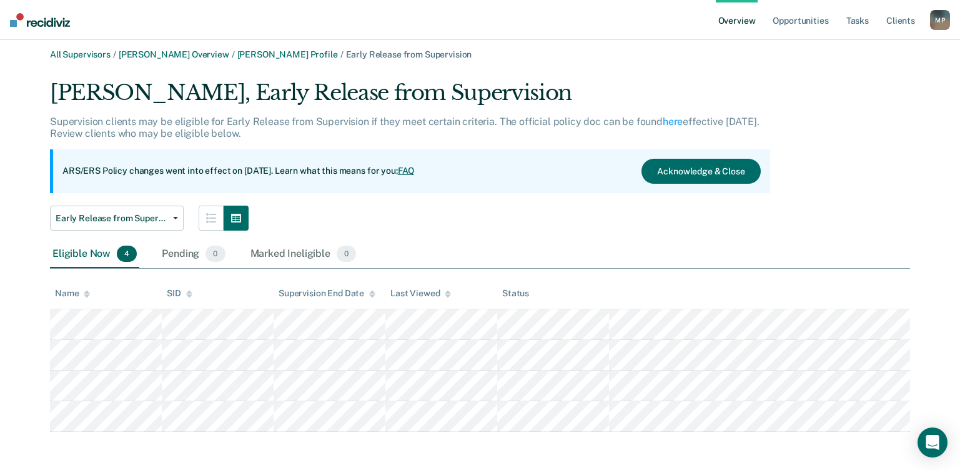
scroll to position [7, 0]
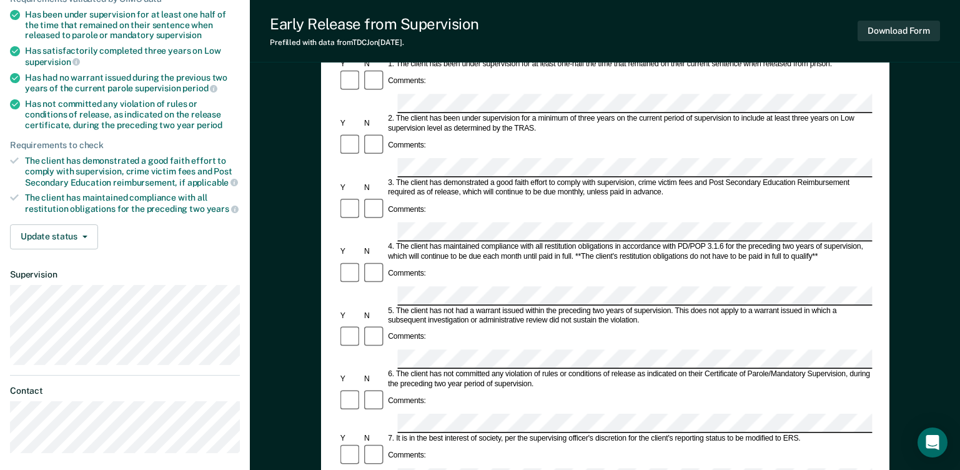
scroll to position [97, 0]
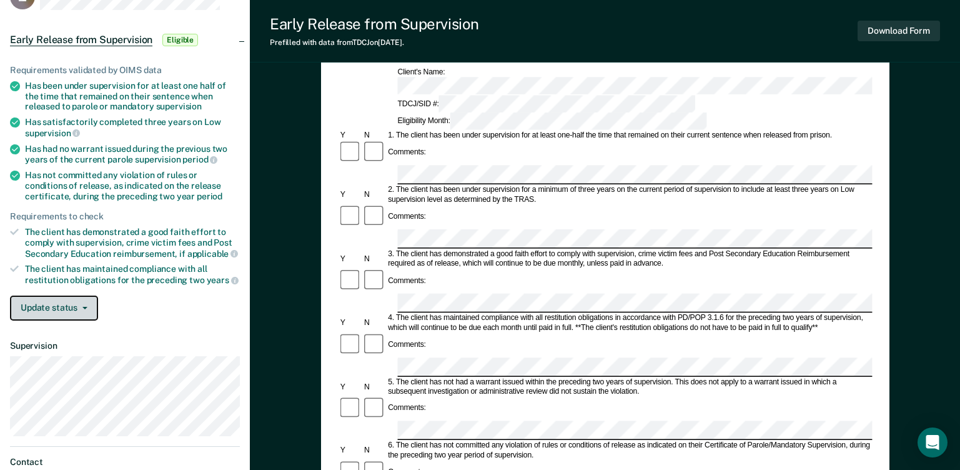
click at [47, 306] on button "Update status" at bounding box center [54, 307] width 88 height 25
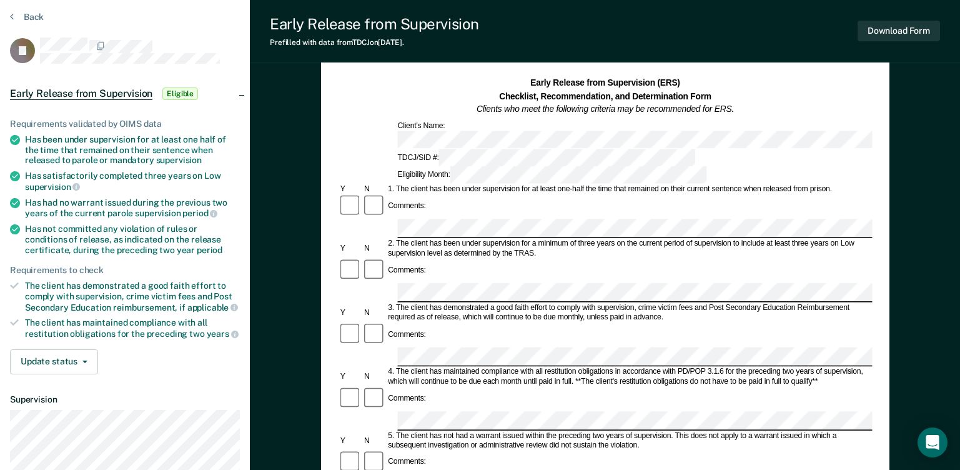
scroll to position [0, 0]
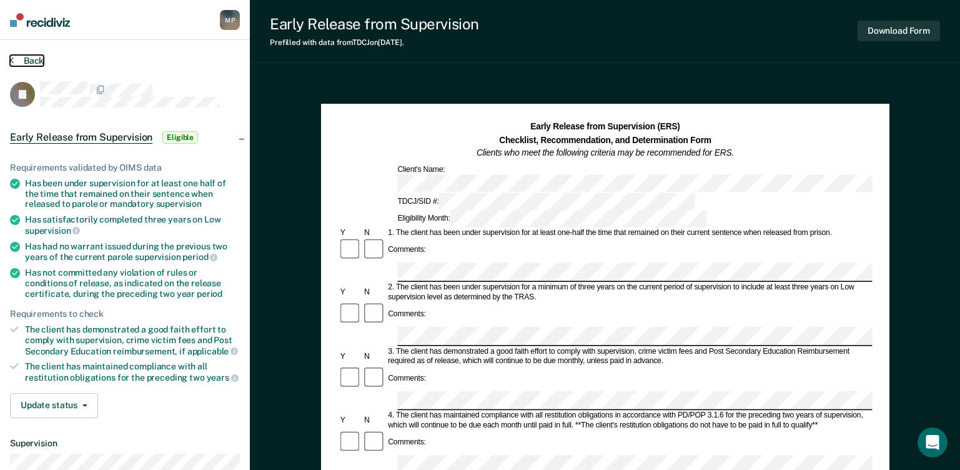
click at [23, 57] on button "Back" at bounding box center [27, 60] width 34 height 11
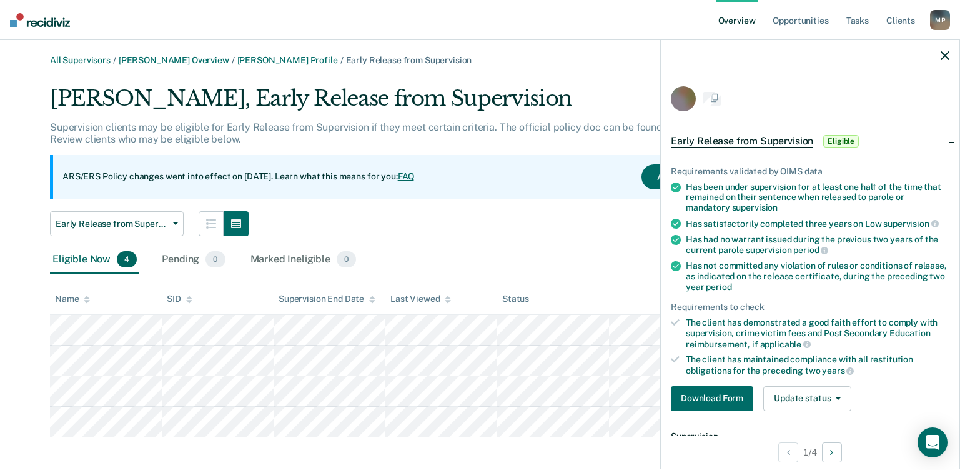
scroll to position [7, 0]
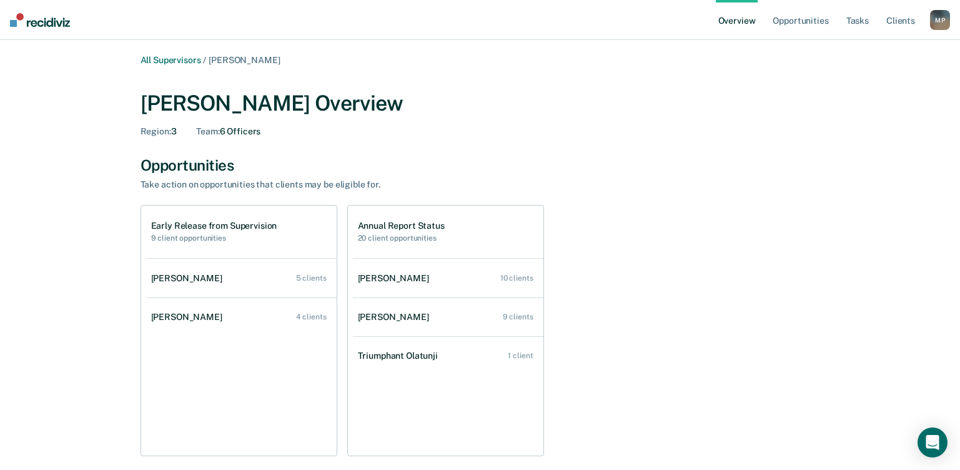
click at [744, 19] on link "Overview" at bounding box center [737, 20] width 42 height 40
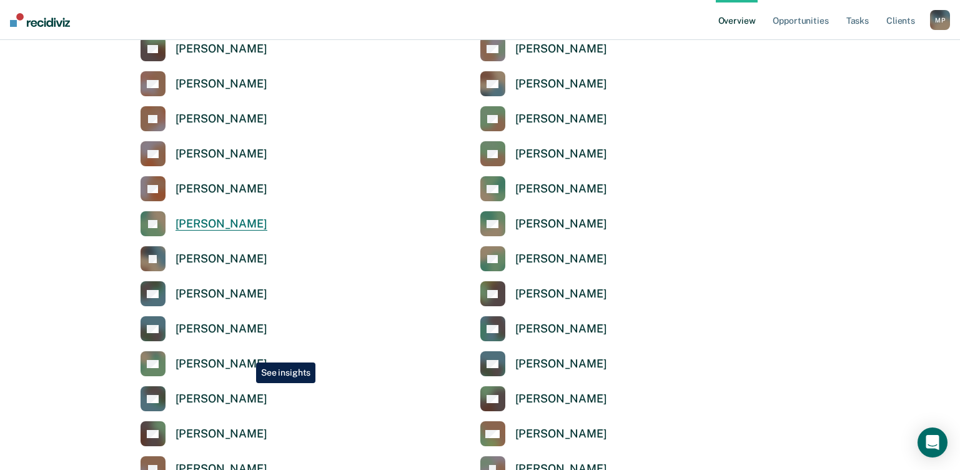
scroll to position [2123, 0]
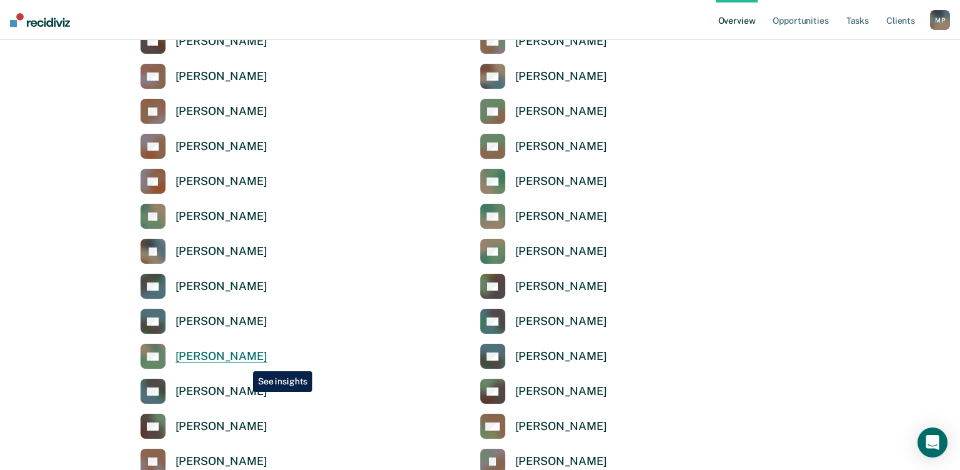
click at [244, 362] on div "[PERSON_NAME]" at bounding box center [221, 356] width 92 height 14
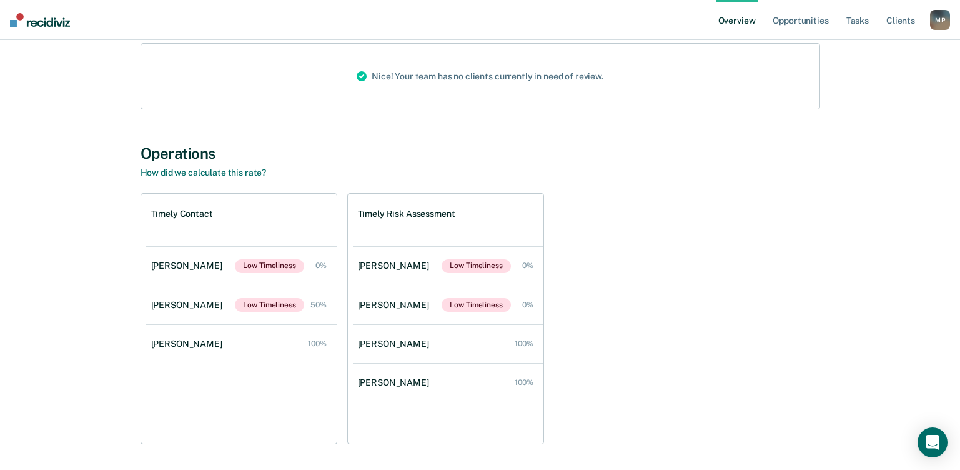
scroll to position [187, 0]
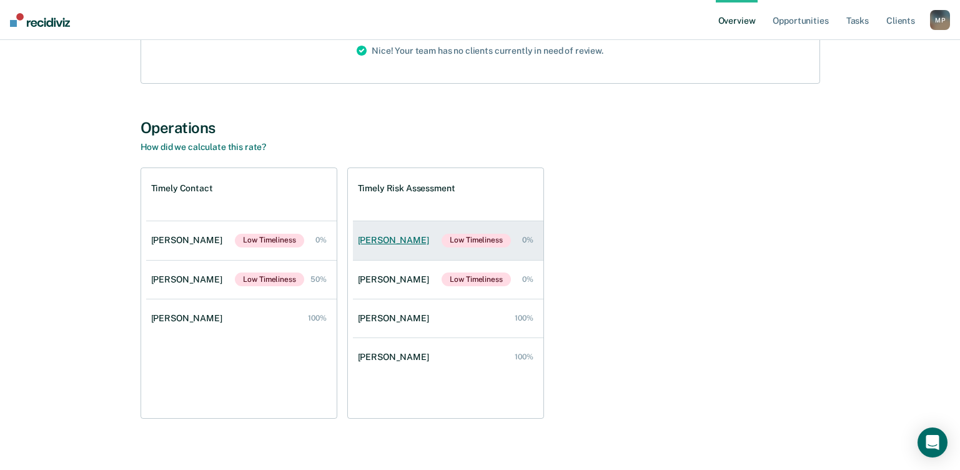
click at [382, 240] on div "[PERSON_NAME]" at bounding box center [396, 240] width 76 height 11
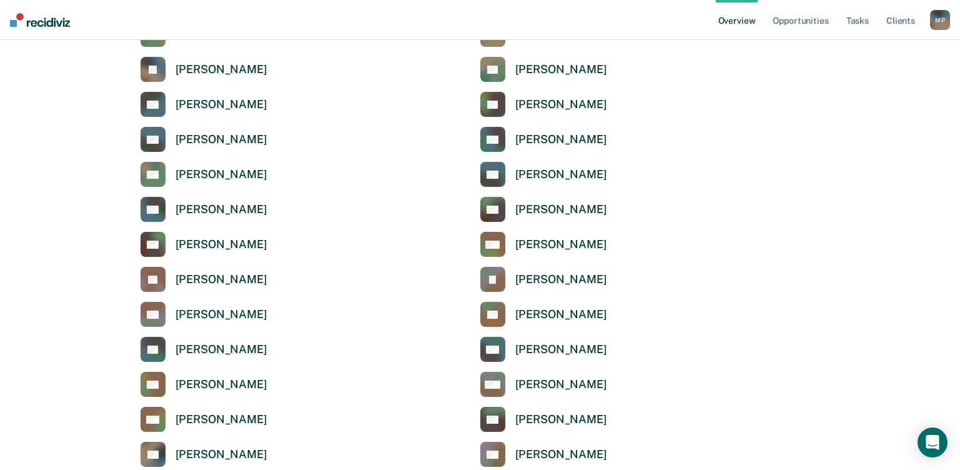
scroll to position [2311, 0]
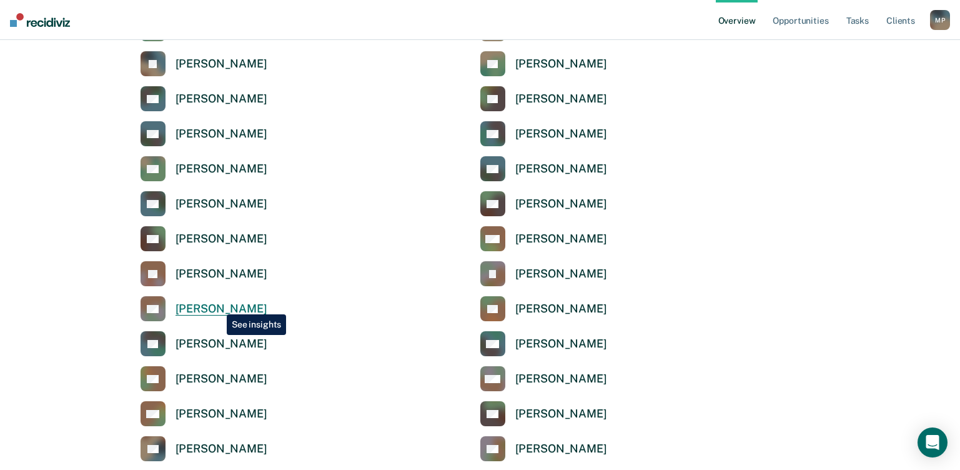
click at [216, 307] on div "[PERSON_NAME]" at bounding box center [221, 309] width 92 height 14
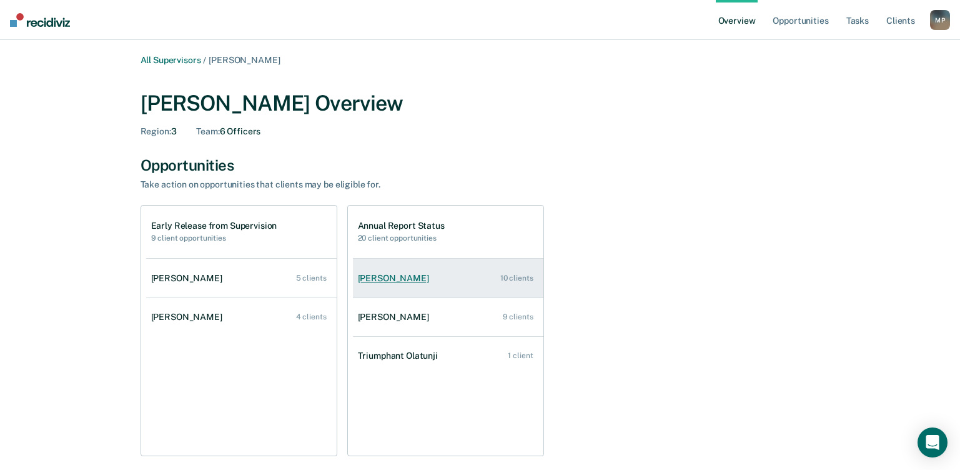
click at [393, 279] on div "[PERSON_NAME]" at bounding box center [396, 278] width 76 height 11
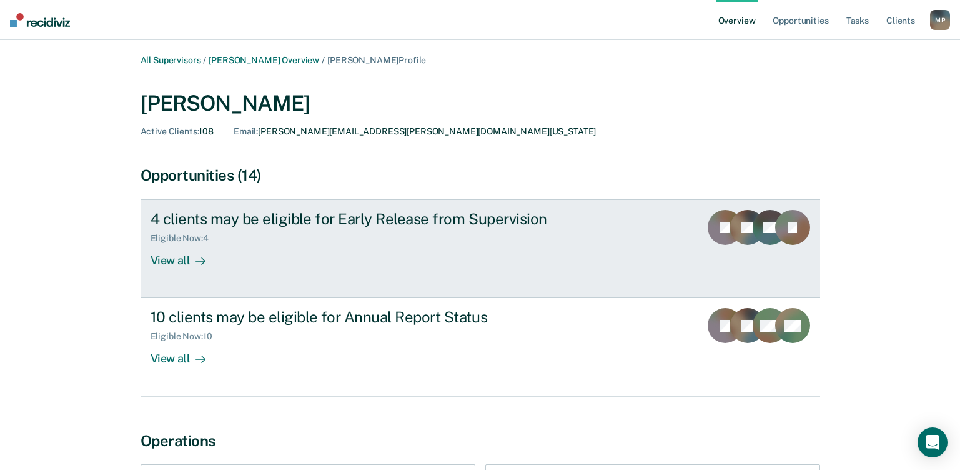
click at [174, 267] on div "View all" at bounding box center [186, 256] width 70 height 24
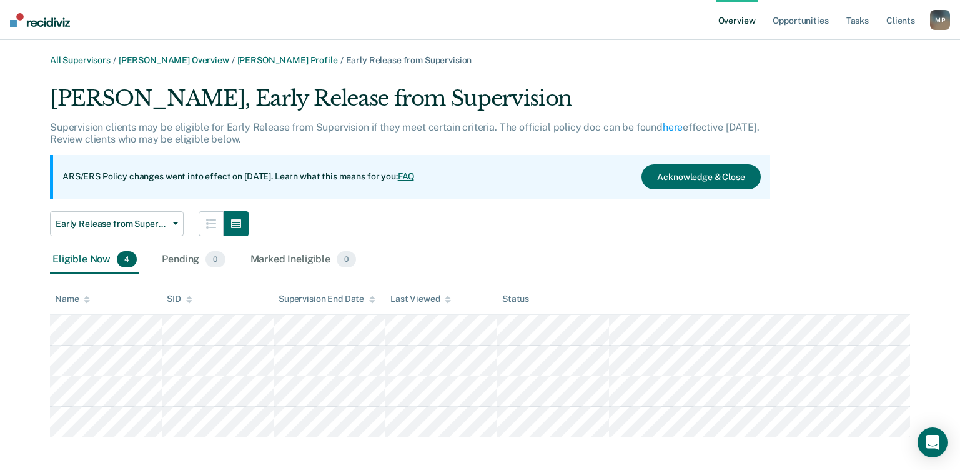
scroll to position [7, 0]
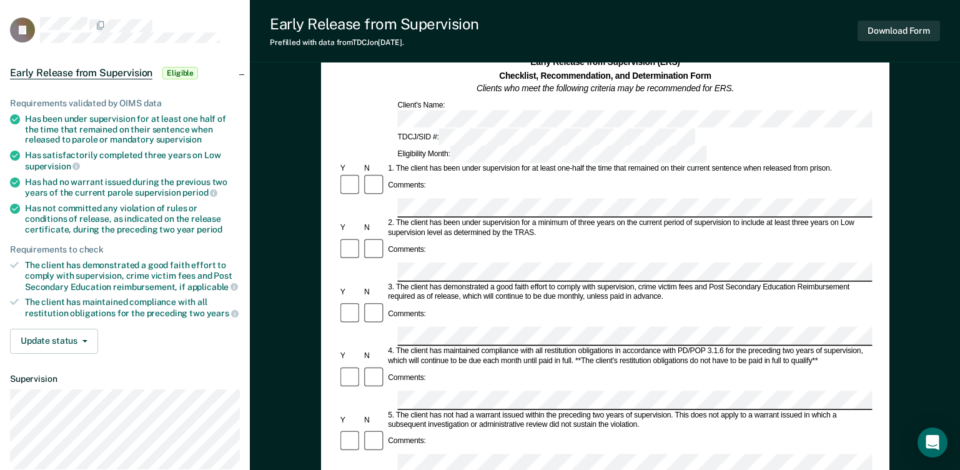
scroll to position [62, 0]
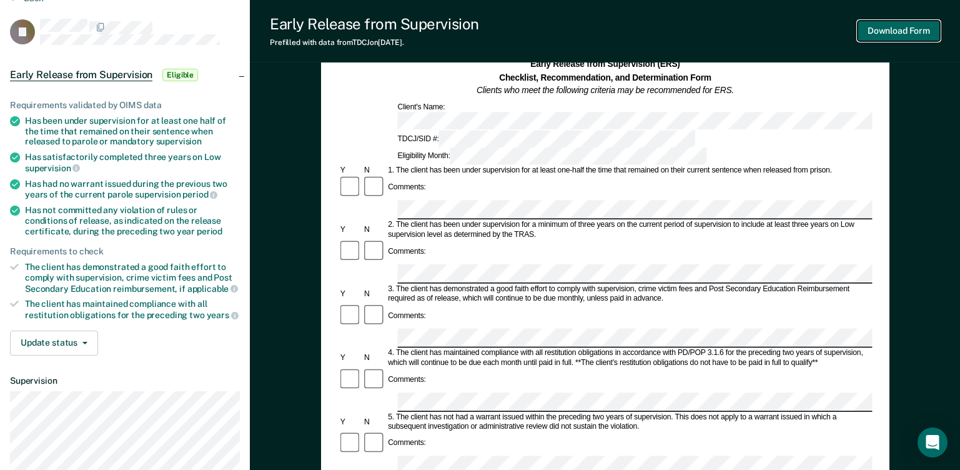
click at [916, 29] on button "Download Form" at bounding box center [898, 31] width 82 height 21
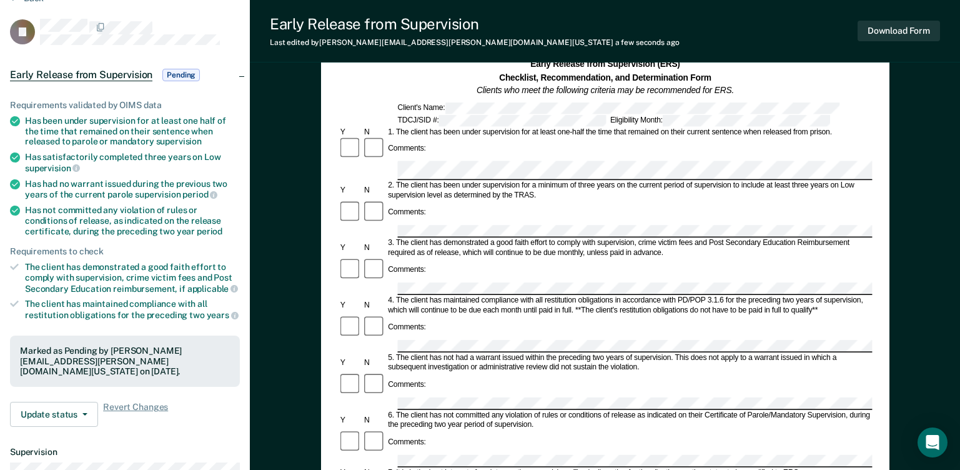
click at [322, 146] on div "Early Release from Supervision (ERS) Checklist, Recommendation, and Determinati…" at bounding box center [605, 411] width 568 height 741
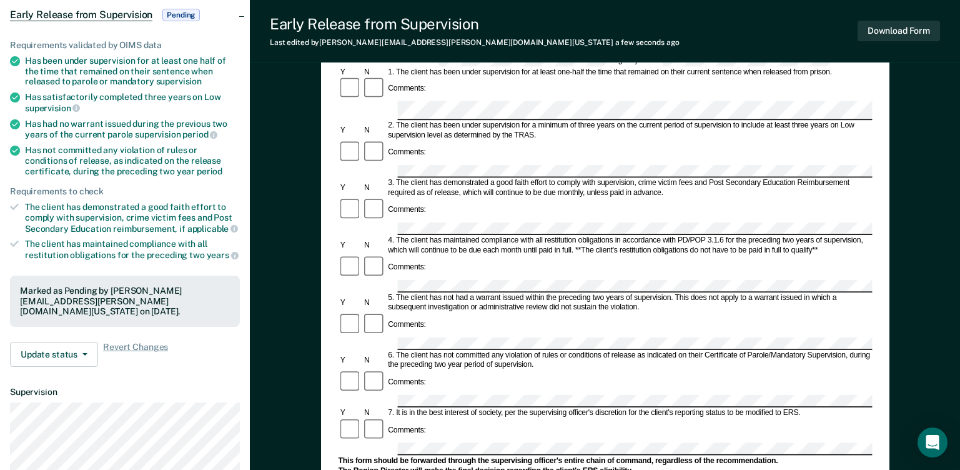
scroll to position [125, 0]
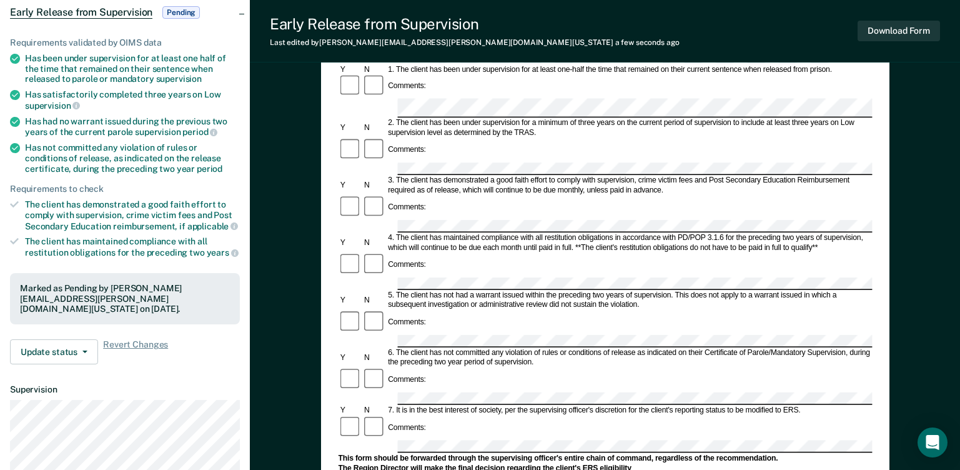
click at [941, 32] on div "Early Release from Supervision Last edited by [PERSON_NAME][EMAIL_ADDRESS][PERS…" at bounding box center [605, 31] width 710 height 62
click at [934, 36] on button "Download Form" at bounding box center [898, 31] width 82 height 21
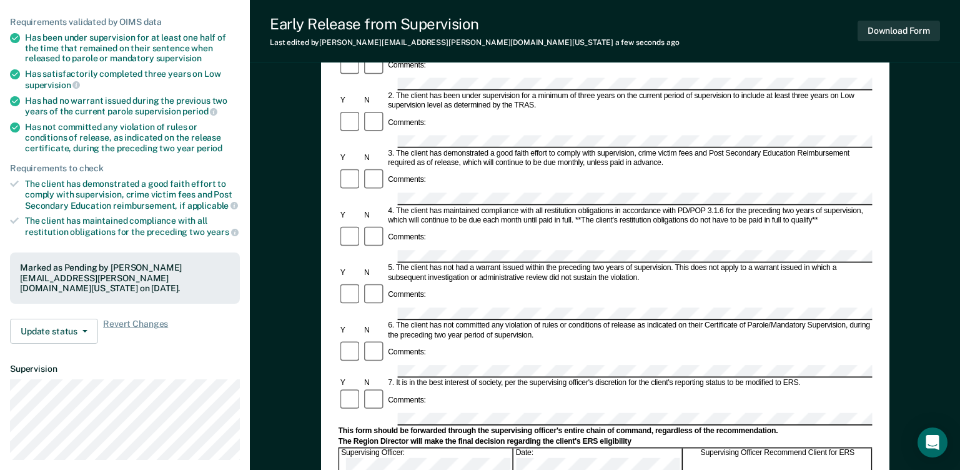
scroll to position [160, 0]
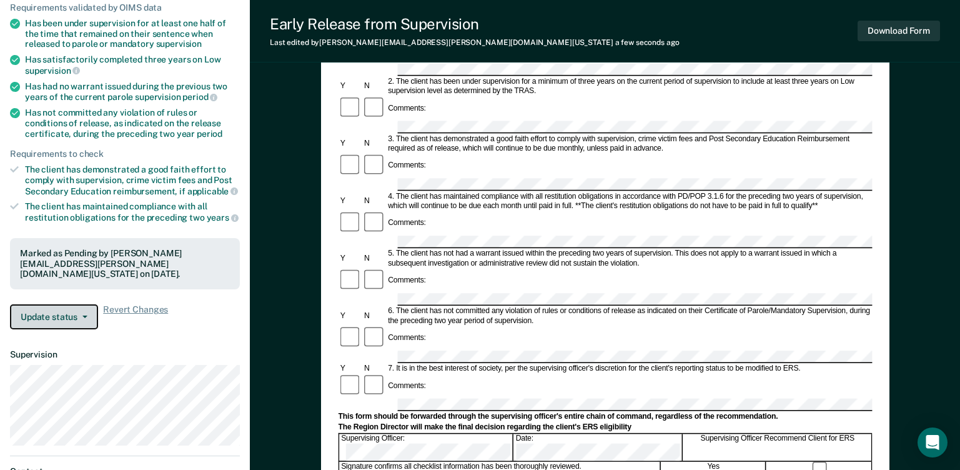
click at [76, 307] on button "Update status" at bounding box center [54, 316] width 88 height 25
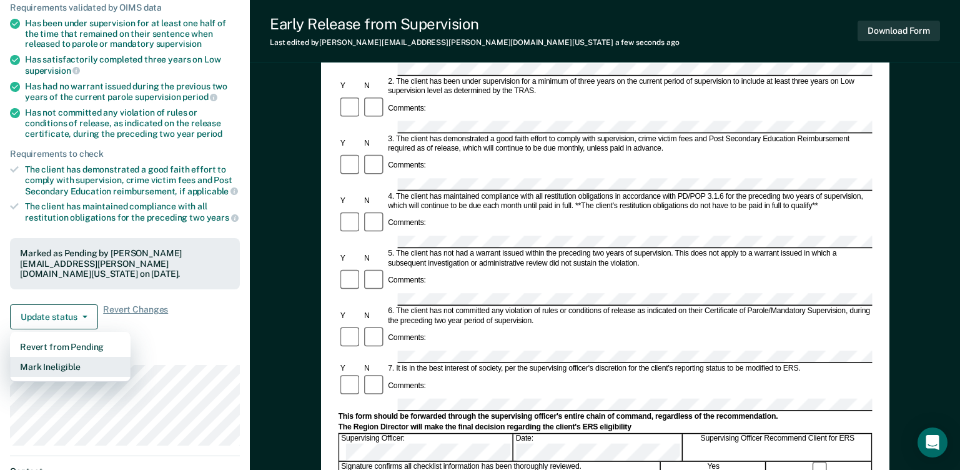
click at [75, 357] on button "Mark Ineligible" at bounding box center [70, 367] width 121 height 20
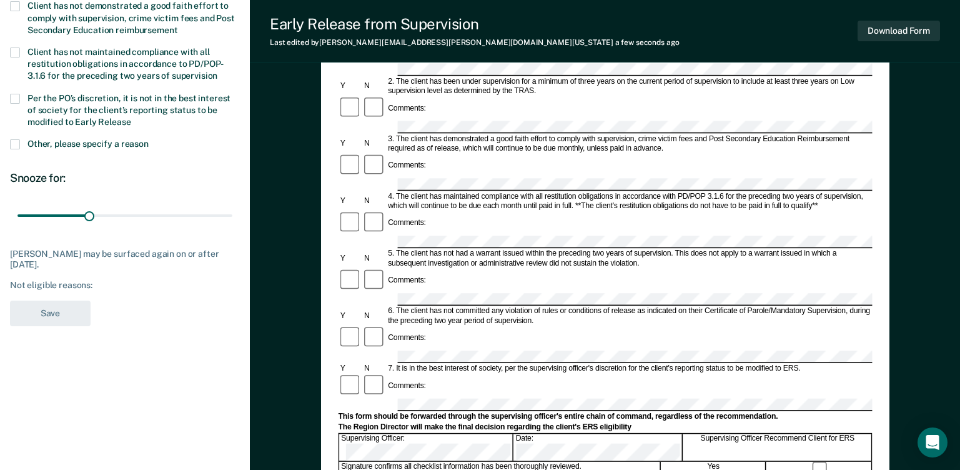
click at [114, 282] on div "Not eligible reasons:" at bounding box center [125, 285] width 230 height 11
click at [117, 287] on div "Not eligible reasons:" at bounding box center [125, 285] width 230 height 11
click at [97, 293] on div "IY Which of the following requirements has [PERSON_NAME] not met? Client has no…" at bounding box center [125, 127] width 230 height 412
click at [94, 300] on div "IY Which of the following requirements has [PERSON_NAME] not met? Client has no…" at bounding box center [125, 127] width 230 height 412
drag, startPoint x: 93, startPoint y: 218, endPoint x: 159, endPoint y: 224, distance: 65.9
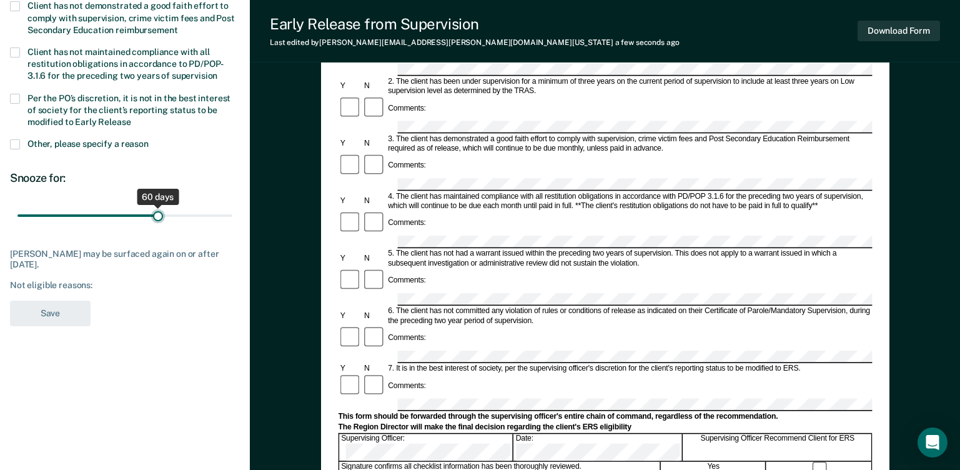
type input "60"
click at [159, 224] on input "range" at bounding box center [124, 216] width 215 height 22
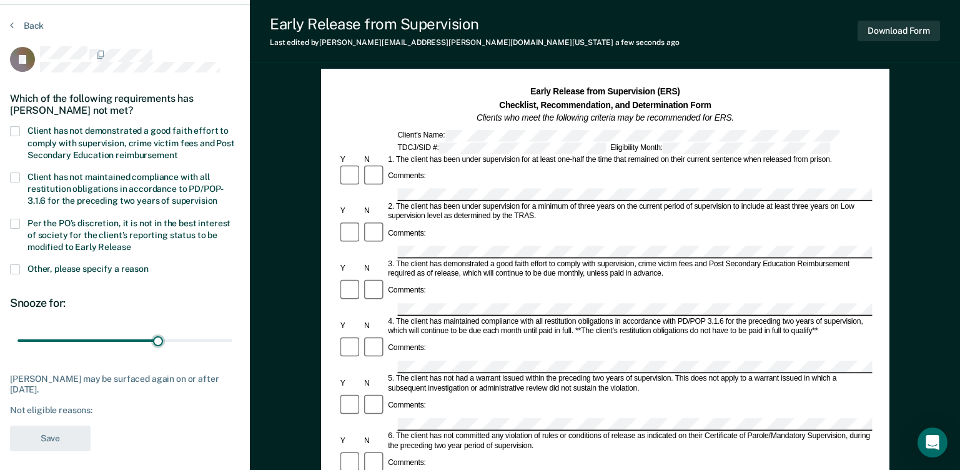
scroll to position [0, 0]
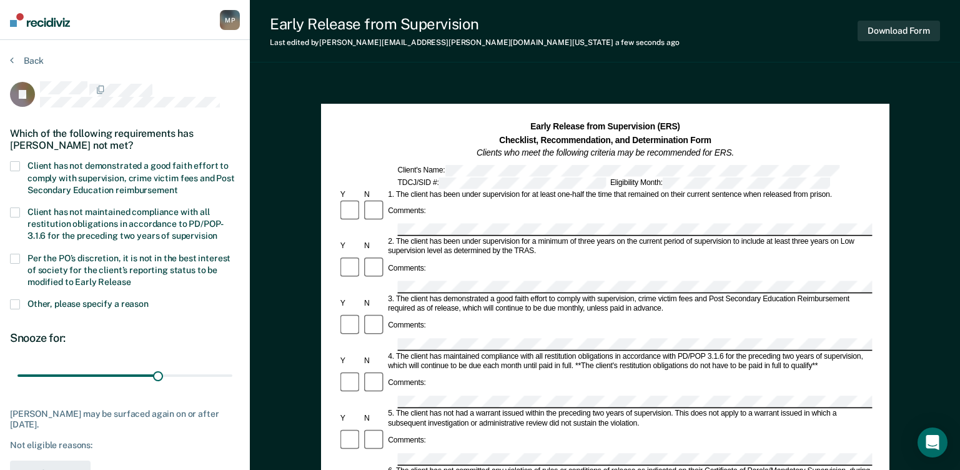
click at [13, 164] on span at bounding box center [15, 166] width 10 height 10
click at [177, 185] on input "Client has not demonstrated a good faith effort to comply with supervision, cri…" at bounding box center [177, 185] width 0 height 0
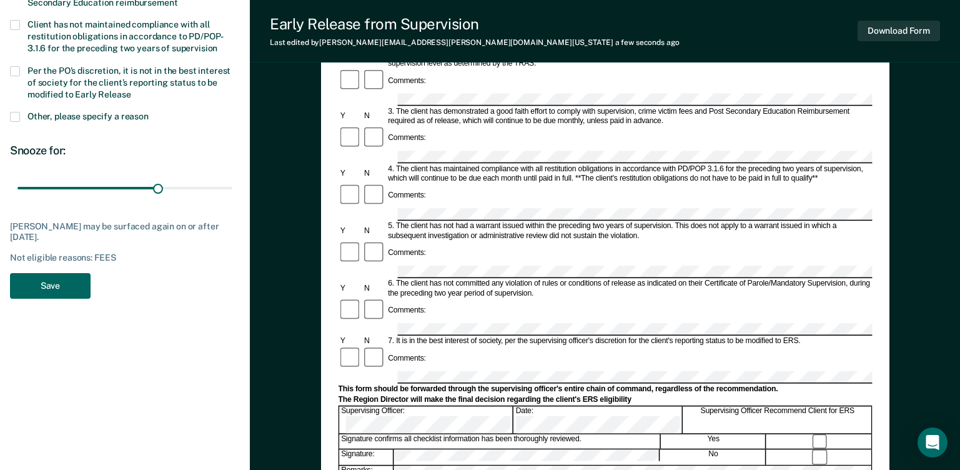
scroll to position [125, 0]
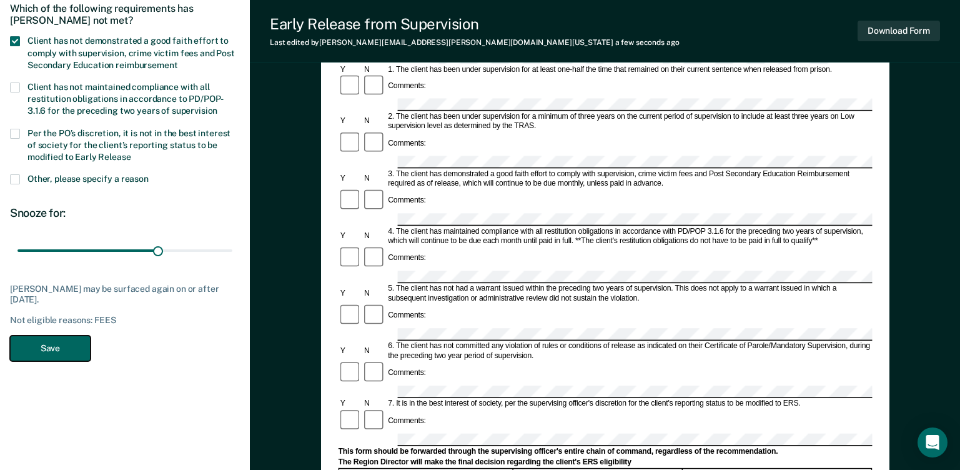
click at [76, 350] on button "Save" at bounding box center [50, 348] width 81 height 26
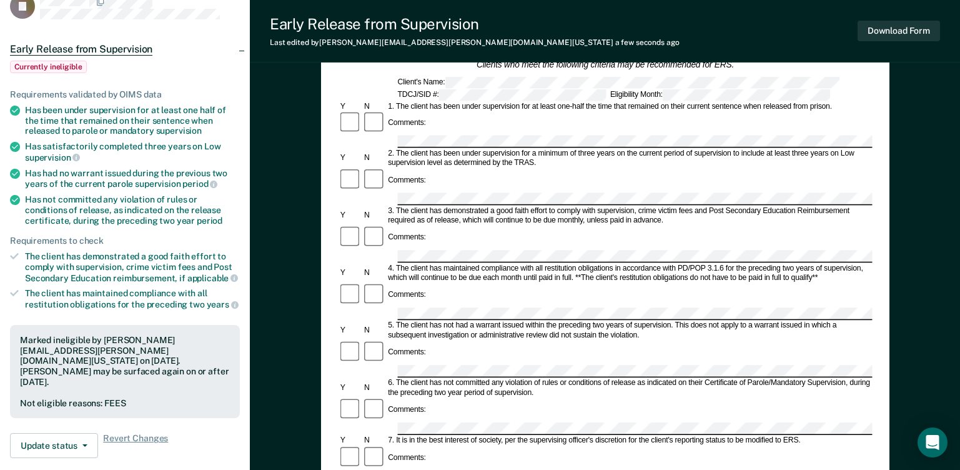
scroll to position [62, 0]
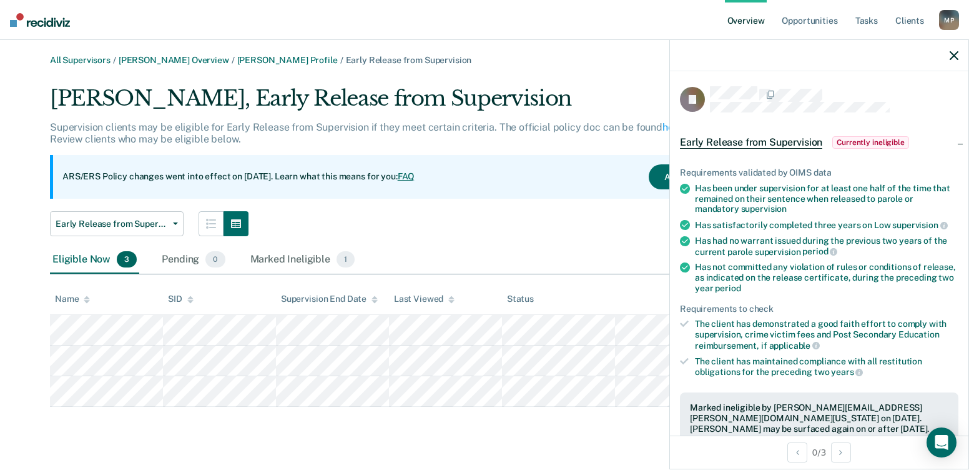
click at [949, 51] on div at bounding box center [819, 55] width 299 height 31
click at [73, 57] on link "All Supervisors" at bounding box center [80, 60] width 61 height 11
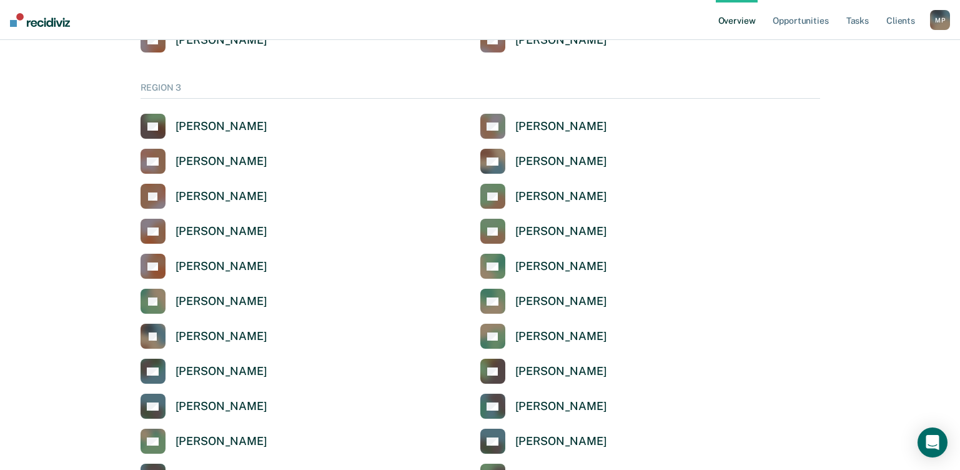
scroll to position [2061, 0]
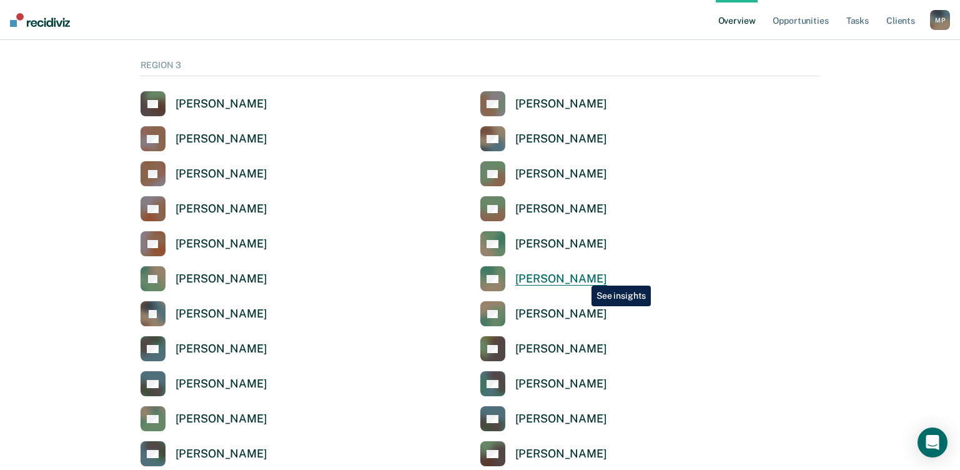
click at [582, 276] on div "[PERSON_NAME]" at bounding box center [561, 279] width 92 height 14
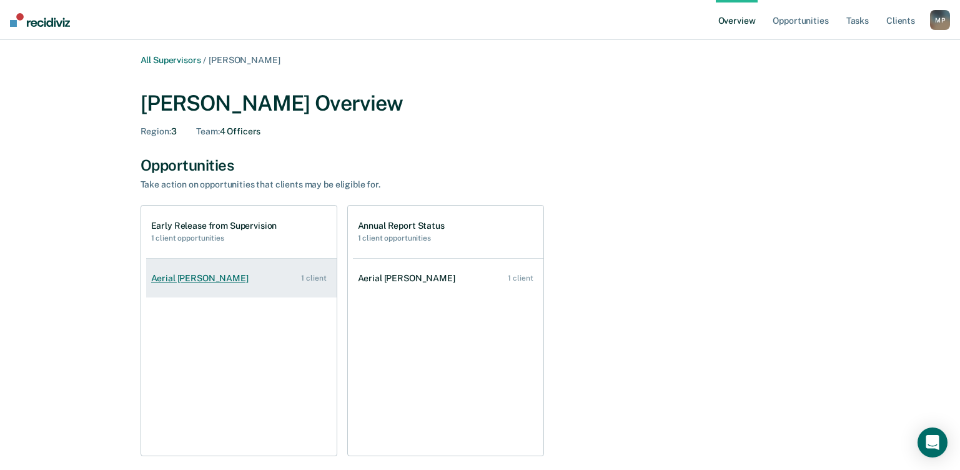
click at [170, 283] on div "Aerial [PERSON_NAME]" at bounding box center [202, 278] width 102 height 11
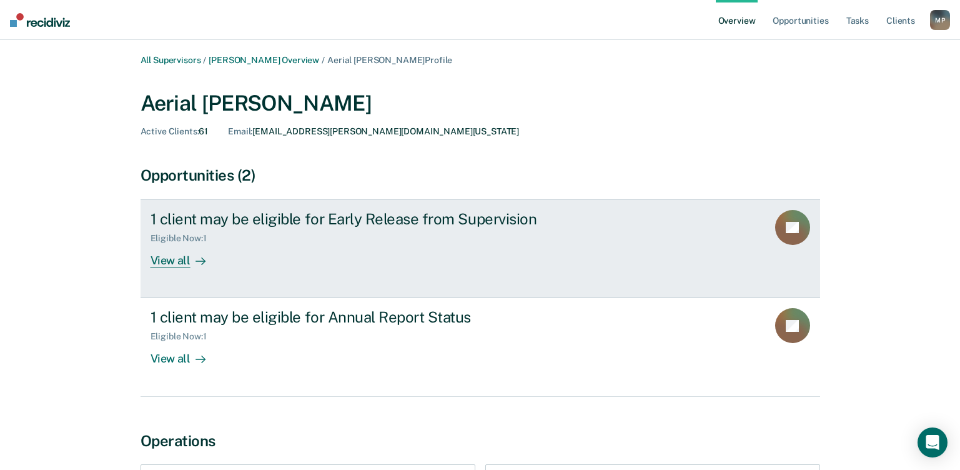
click at [180, 260] on div "View all" at bounding box center [186, 256] width 70 height 24
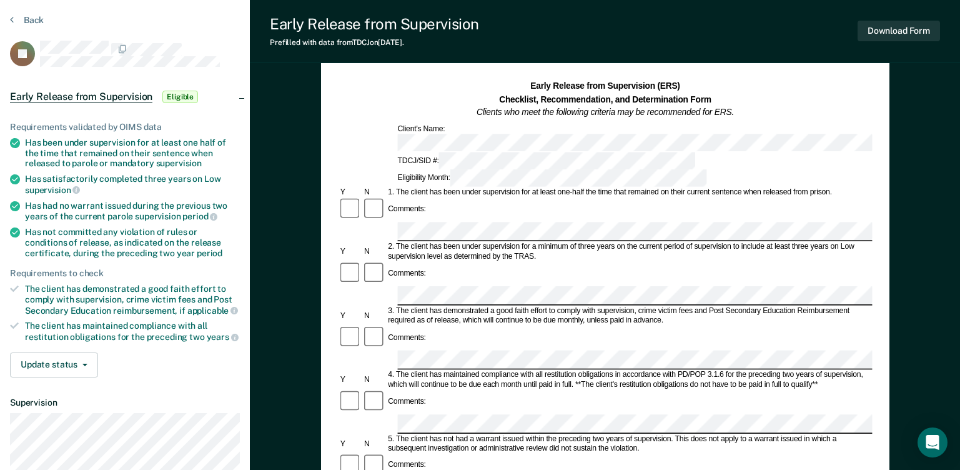
scroll to position [62, 0]
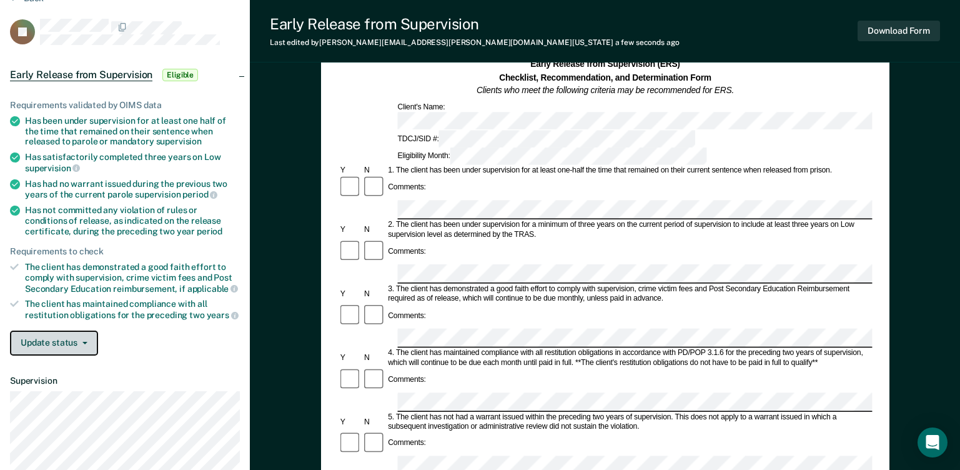
click at [65, 345] on button "Update status" at bounding box center [54, 342] width 88 height 25
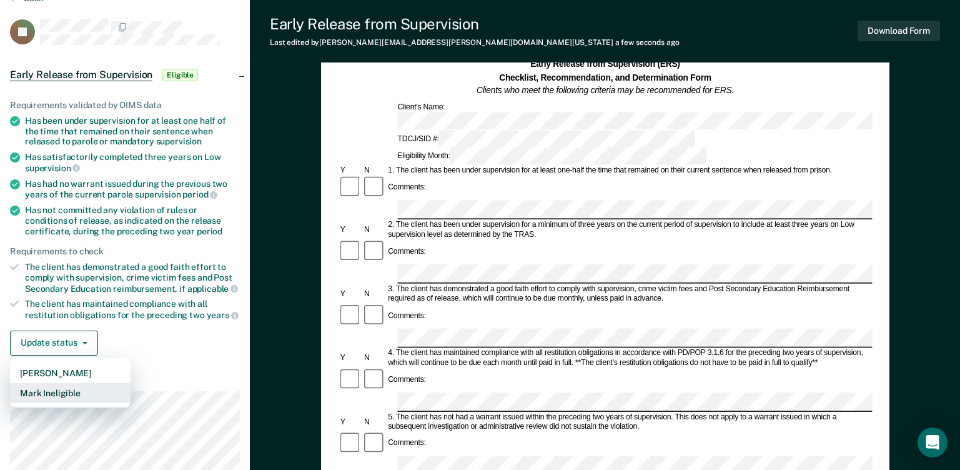
click at [62, 392] on button "Mark Ineligible" at bounding box center [70, 393] width 121 height 20
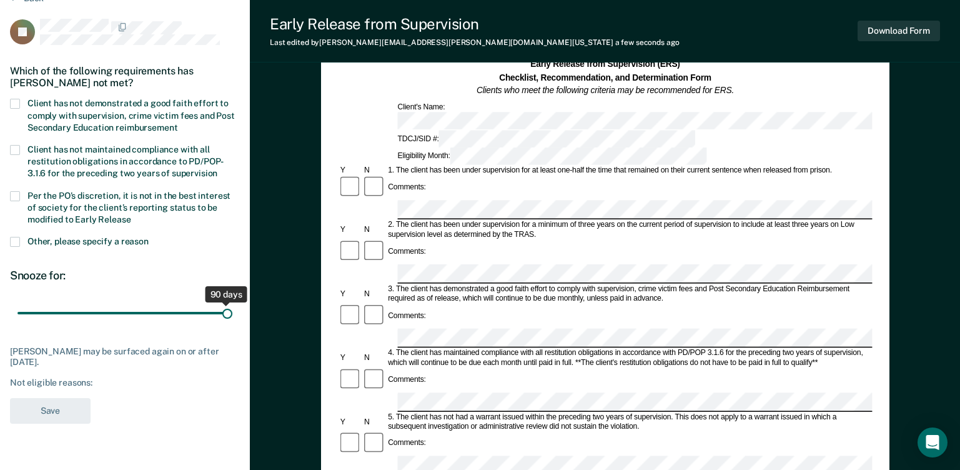
drag, startPoint x: 91, startPoint y: 312, endPoint x: 245, endPoint y: 317, distance: 153.7
type input "90"
click at [232, 317] on input "range" at bounding box center [124, 313] width 215 height 22
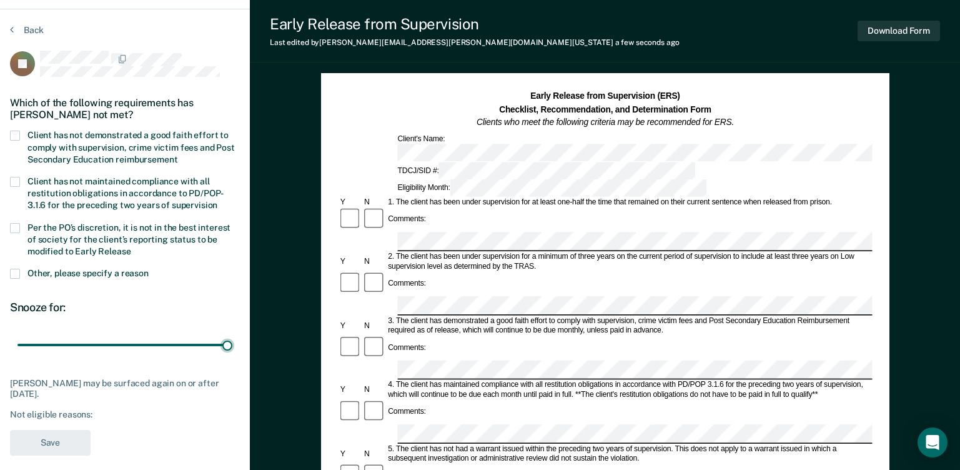
scroll to position [0, 0]
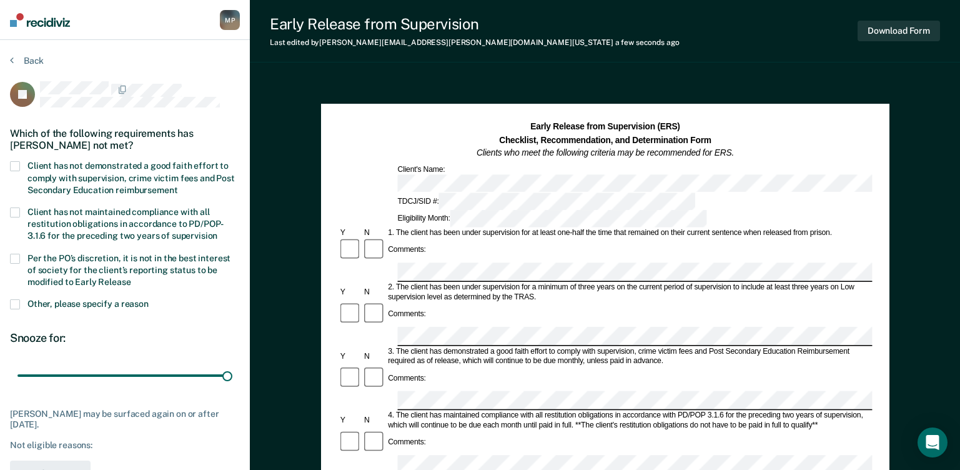
click at [15, 164] on span at bounding box center [15, 166] width 10 height 10
click at [177, 185] on input "Client has not demonstrated a good faith effort to comply with supervision, cri…" at bounding box center [177, 185] width 0 height 0
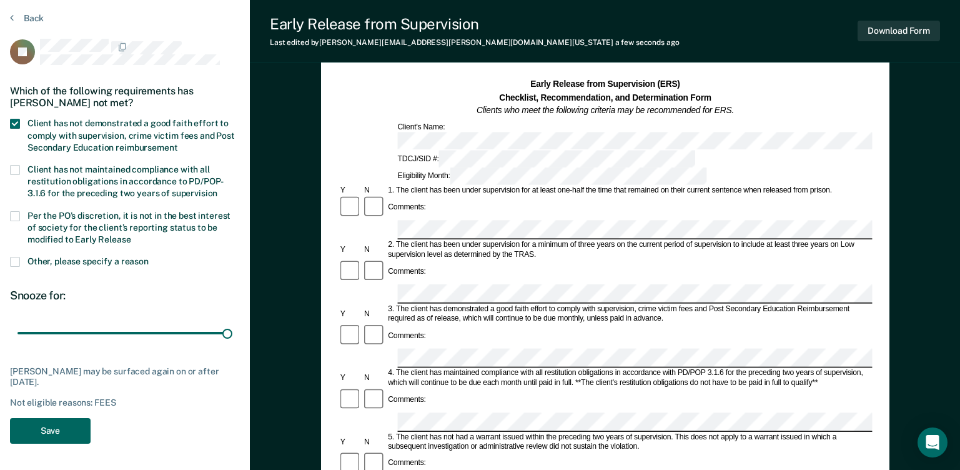
scroll to position [62, 0]
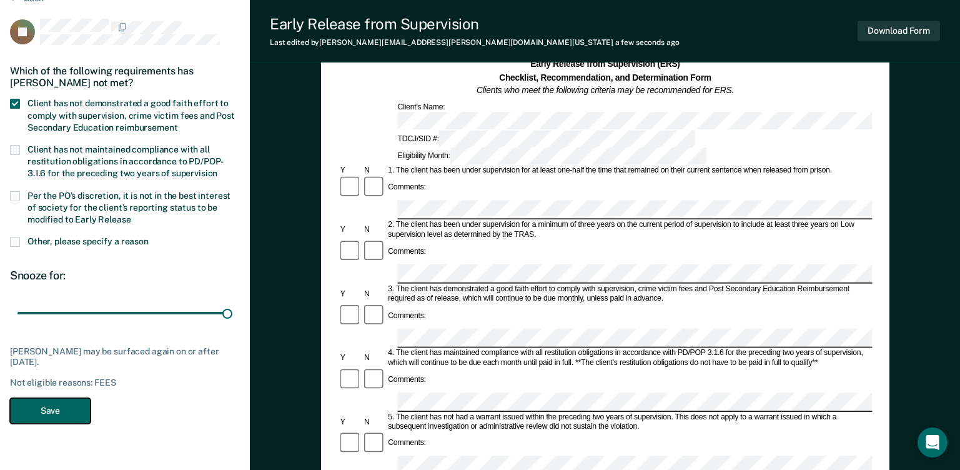
click at [55, 412] on button "Save" at bounding box center [50, 411] width 81 height 26
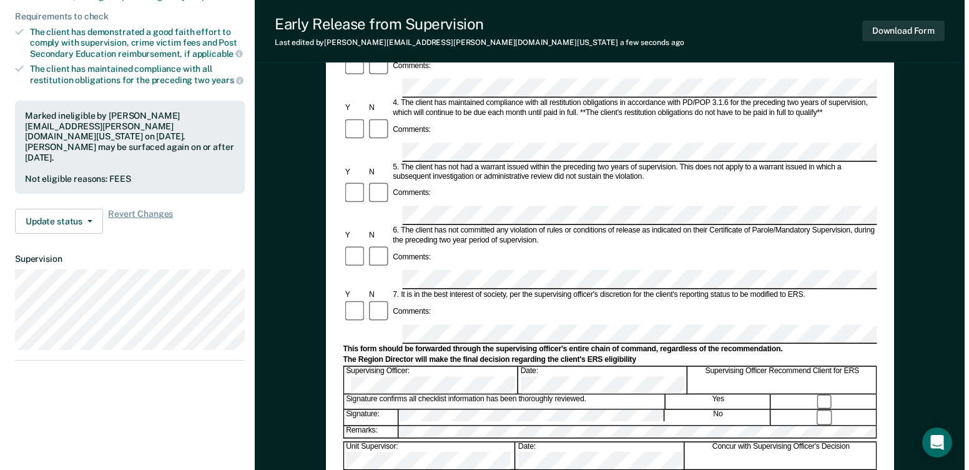
scroll to position [0, 0]
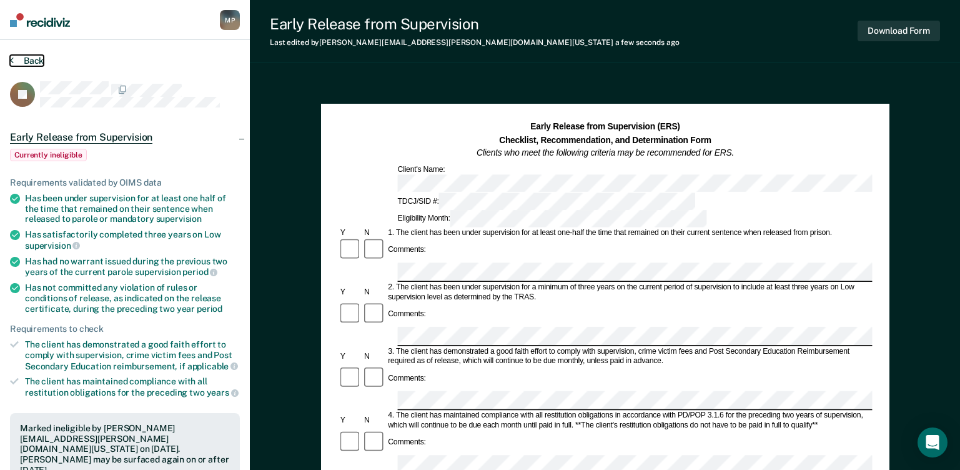
click at [29, 59] on button "Back" at bounding box center [27, 60] width 34 height 11
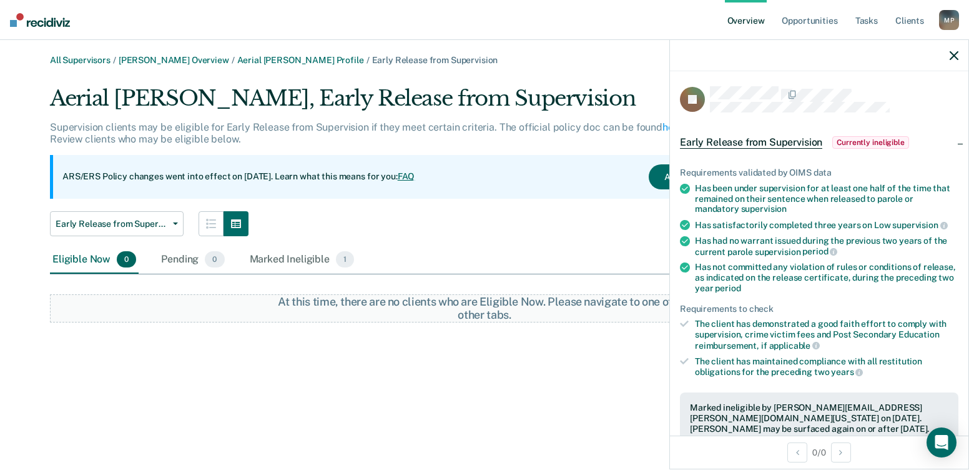
click at [949, 57] on div at bounding box center [819, 55] width 299 height 31
click at [950, 54] on icon "button" at bounding box center [954, 55] width 9 height 9
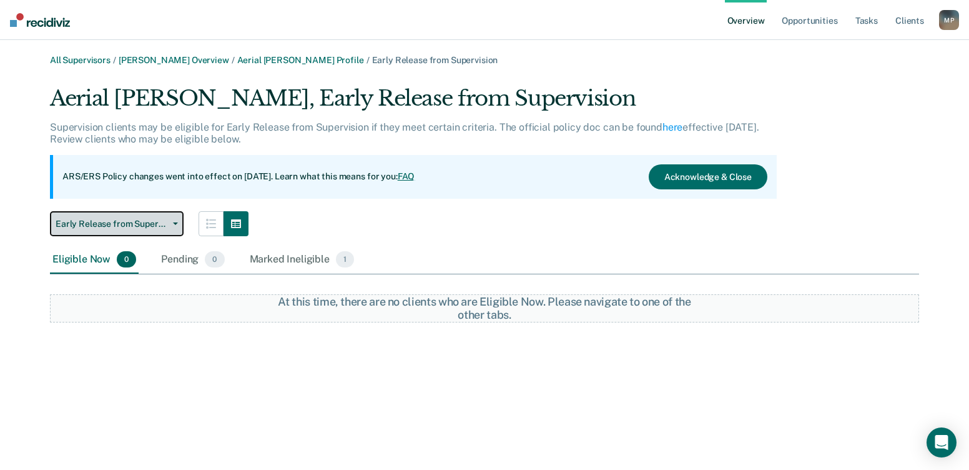
click at [143, 224] on span "Early Release from Supervision" at bounding box center [112, 224] width 112 height 11
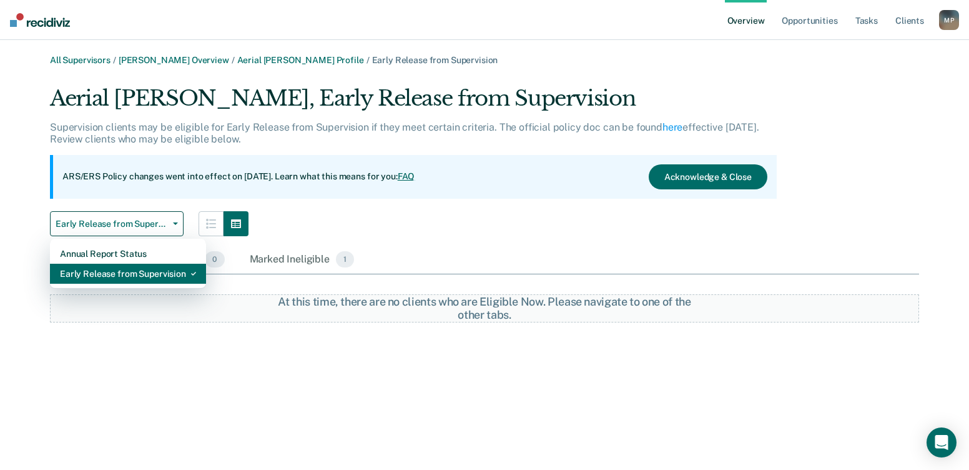
click at [136, 271] on div "Early Release from Supervision" at bounding box center [128, 274] width 136 height 20
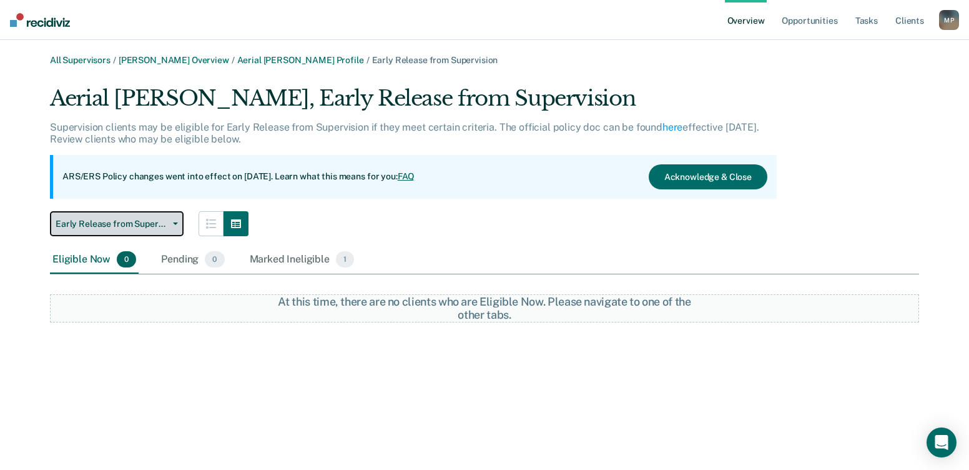
click at [166, 229] on button "Early Release from Supervision" at bounding box center [117, 223] width 134 height 25
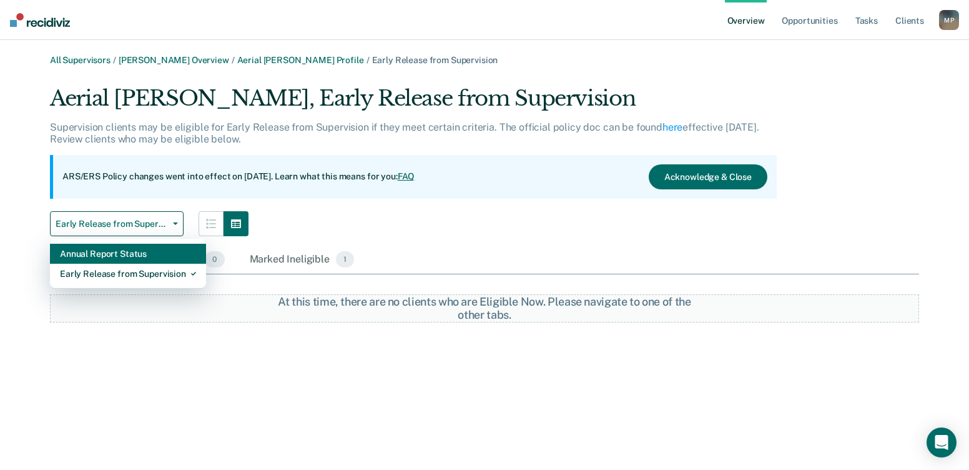
click at [159, 251] on div "Annual Report Status" at bounding box center [128, 254] width 136 height 20
